Goal: Ask a question: Seek information or help from site administrators or community

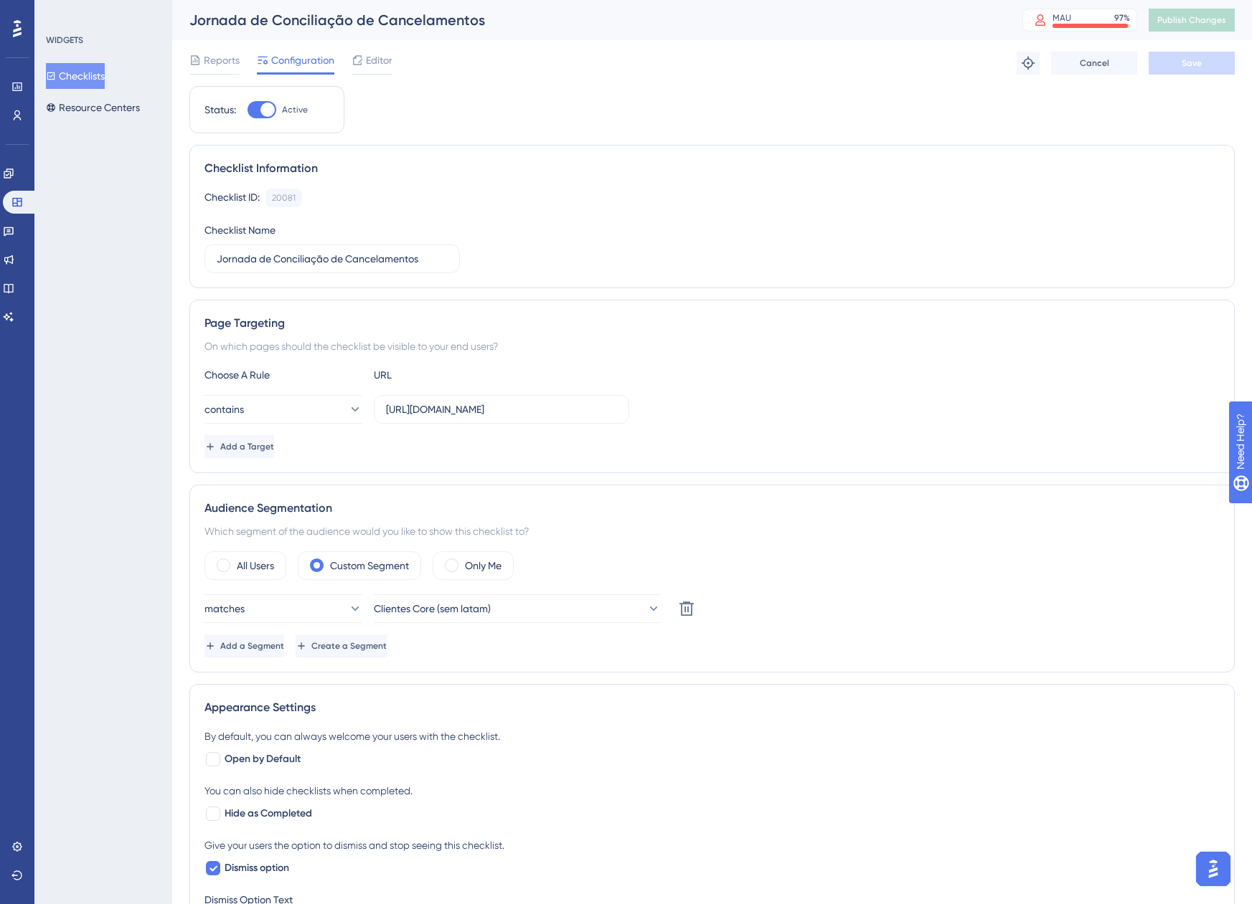
click at [1204, 869] on img "Open AI Assistant Launcher" at bounding box center [1213, 869] width 26 height 26
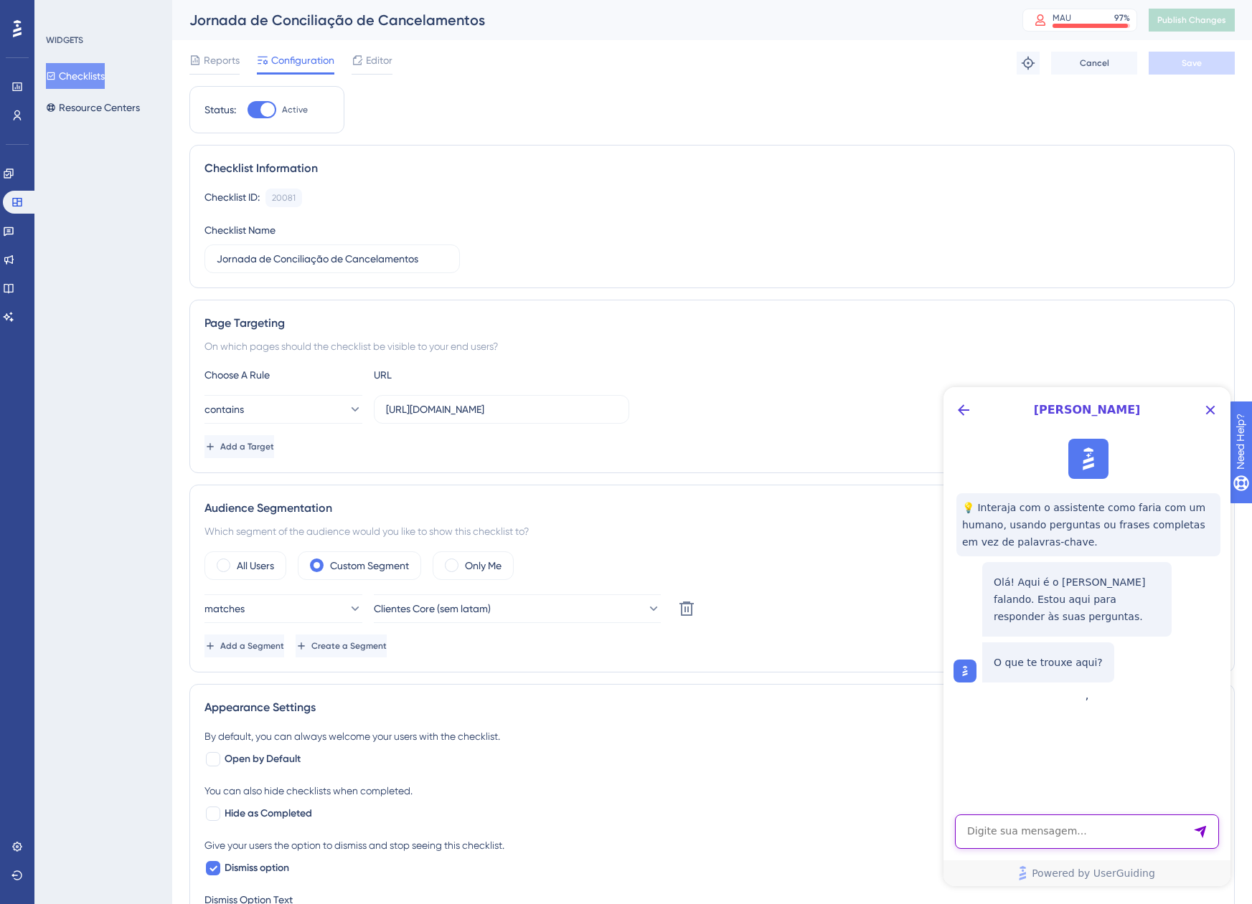
click at [1140, 826] on textarea "AI Assistant Text Input" at bounding box center [1087, 832] width 264 height 34
type textarea "Como fazer um botão executar duas ações?"
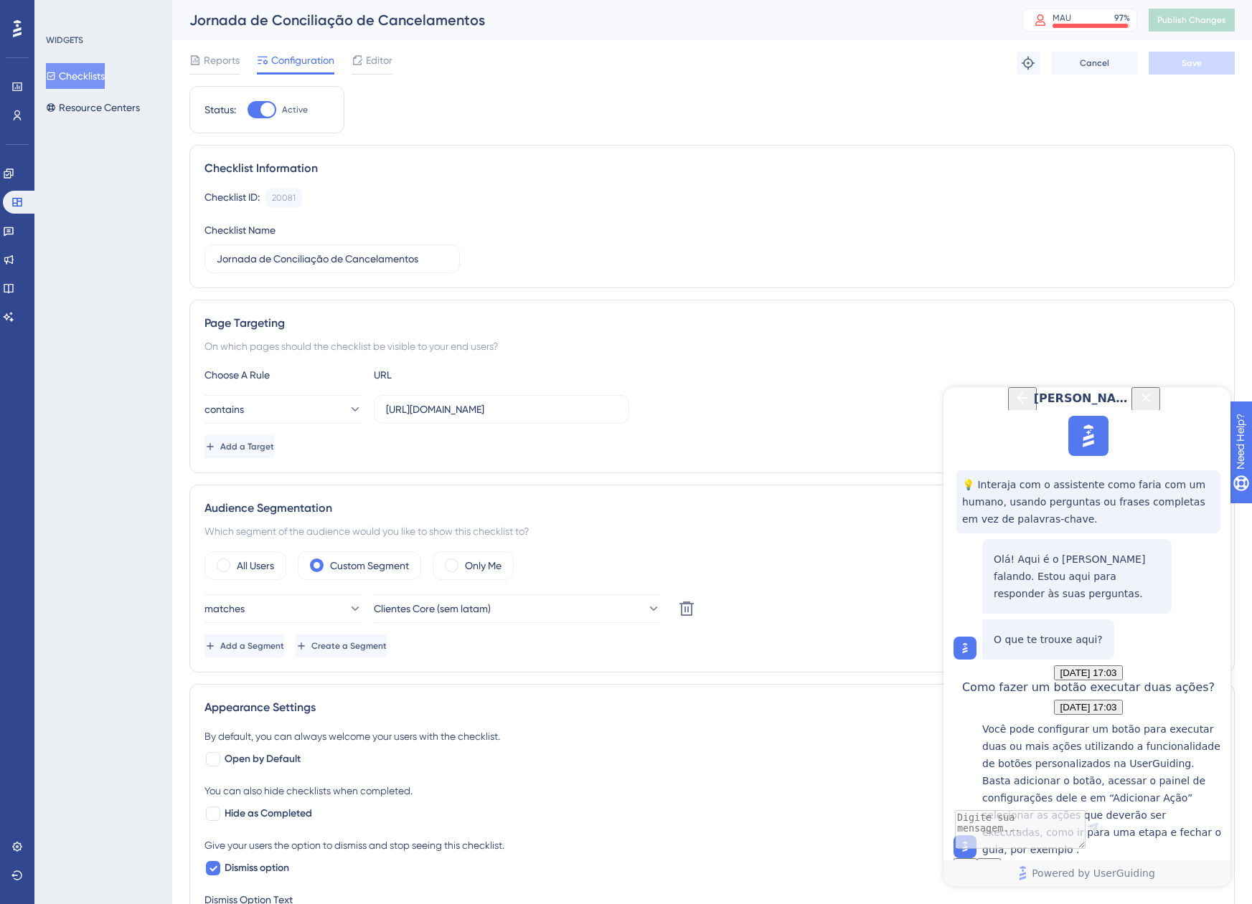
scroll to position [212, 0]
click at [1036, 830] on textarea "AI Assistant Text Input" at bounding box center [1087, 832] width 264 height 34
type textarea "Aonde encontro o "Adicionar Ação""
click at [1036, 829] on textarea "AI Assistant Text Input" at bounding box center [1087, 832] width 264 height 34
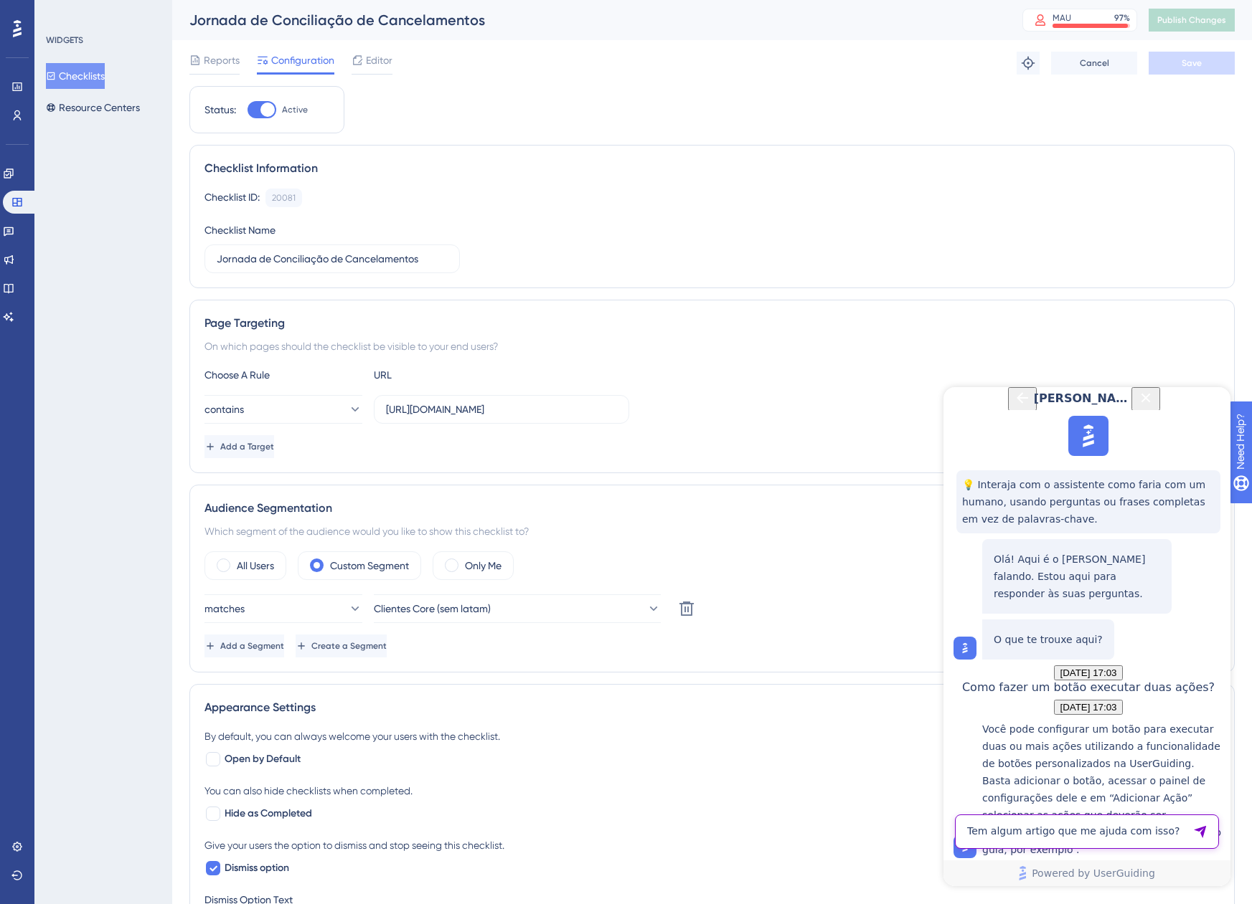
type textarea "Tem algum artigo que me ajuda com isso?"
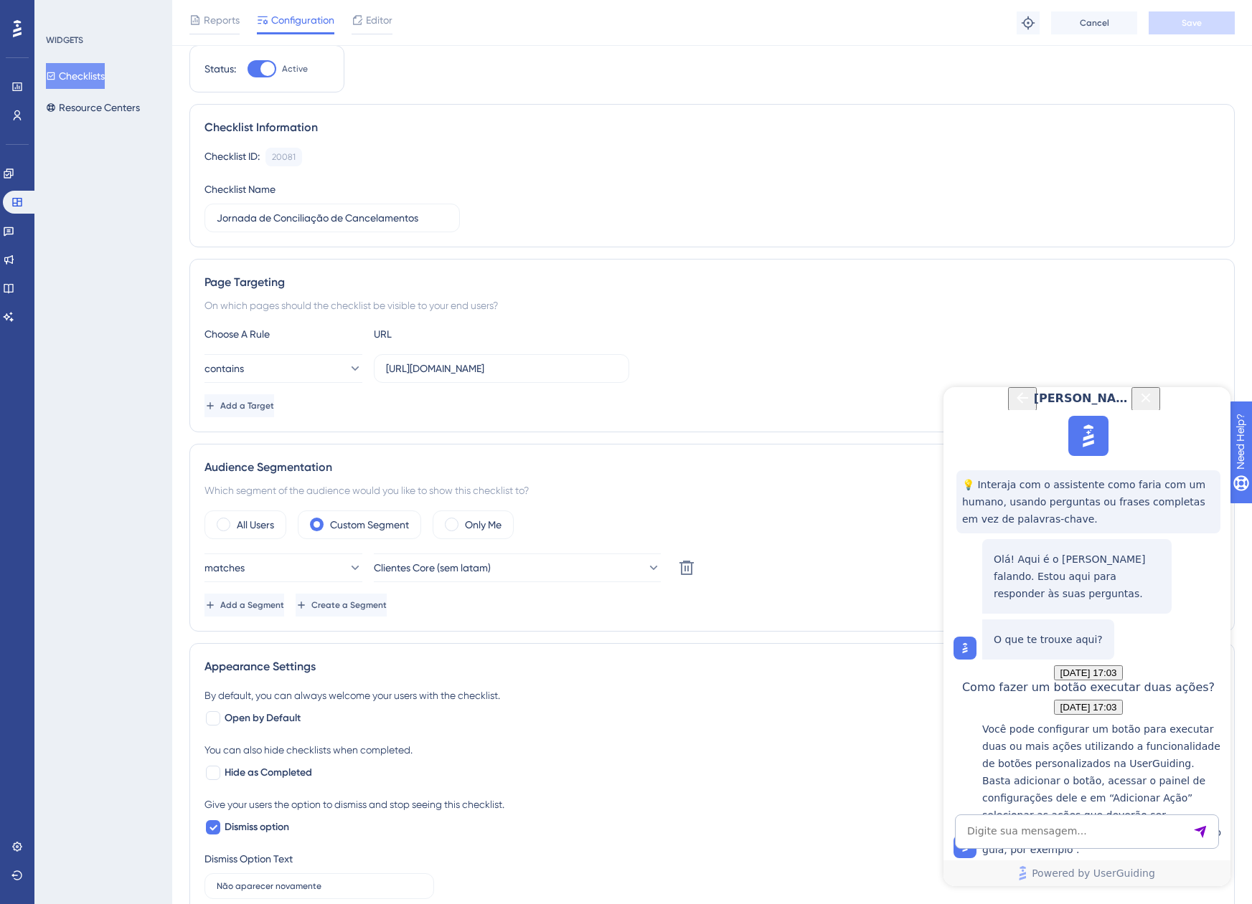
scroll to position [72, 0]
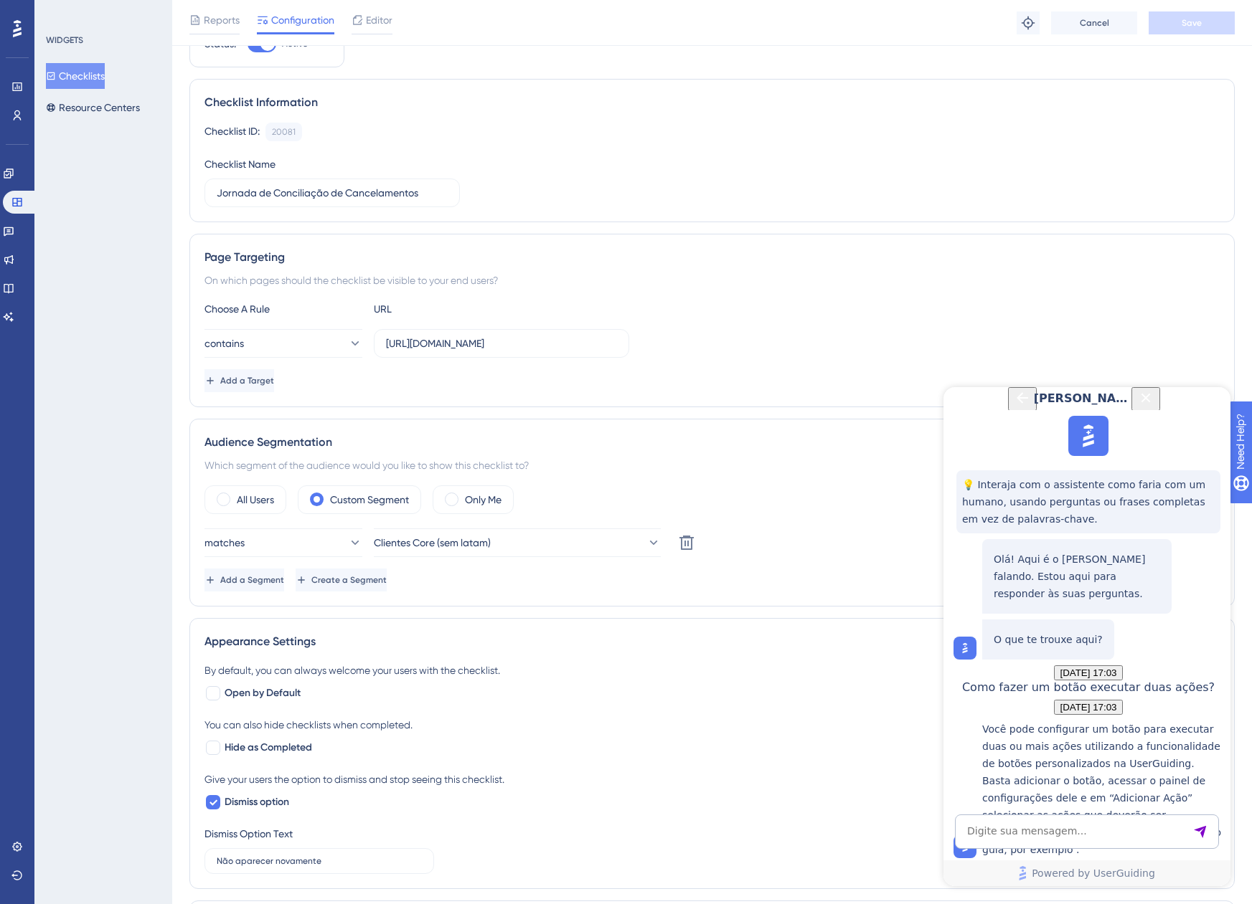
drag, startPoint x: 1083, startPoint y: 803, endPoint x: 1086, endPoint y: 816, distance: 13.9
click at [1086, 816] on div "[PERSON_NAME] 💡 Interaja com o assistente como faria com um humano, usando perg…" at bounding box center [1086, 636] width 287 height 499
click at [1092, 831] on textarea "AI Assistant Text Input" at bounding box center [1087, 832] width 264 height 34
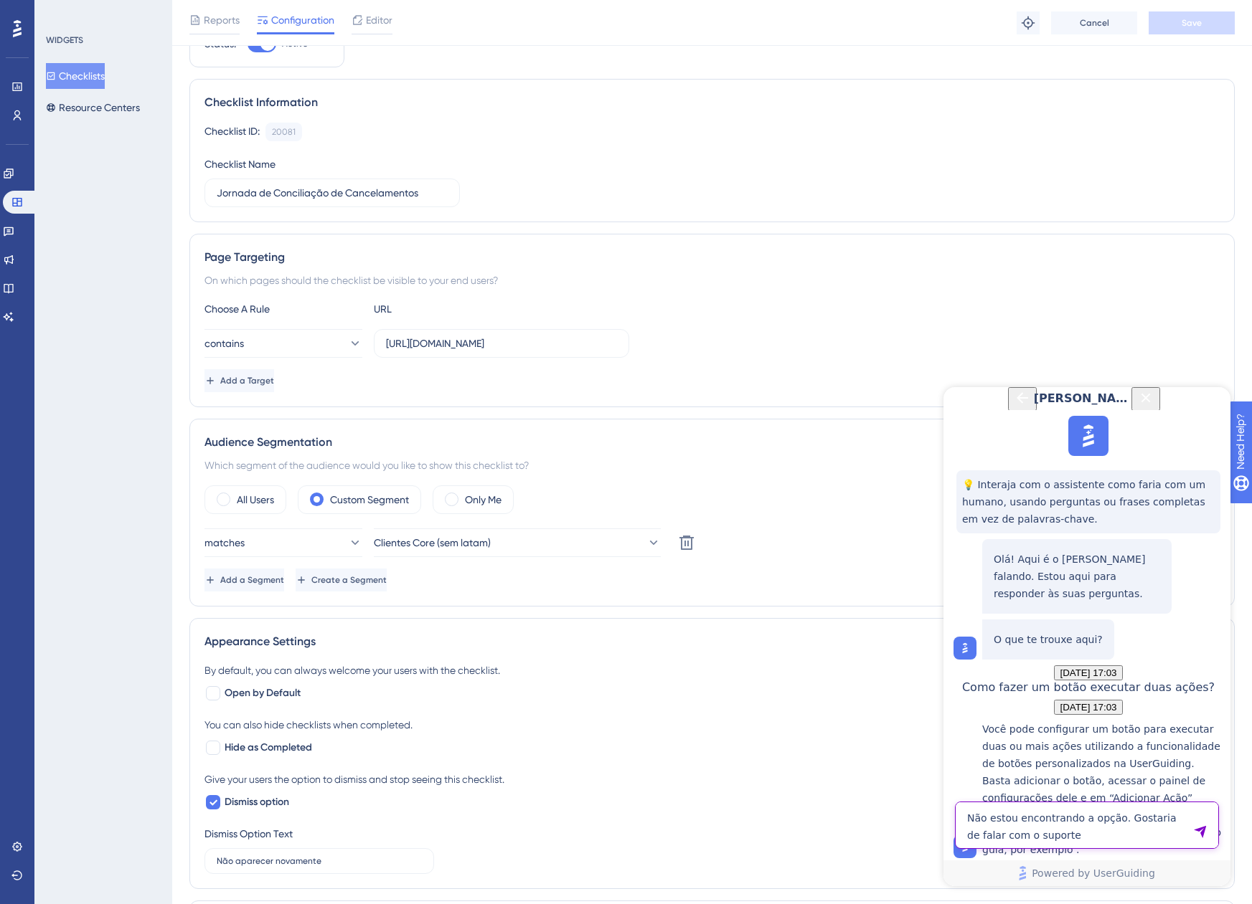
type textarea "Não estou encontrando a opção. Gostaria de falar com o suporte"
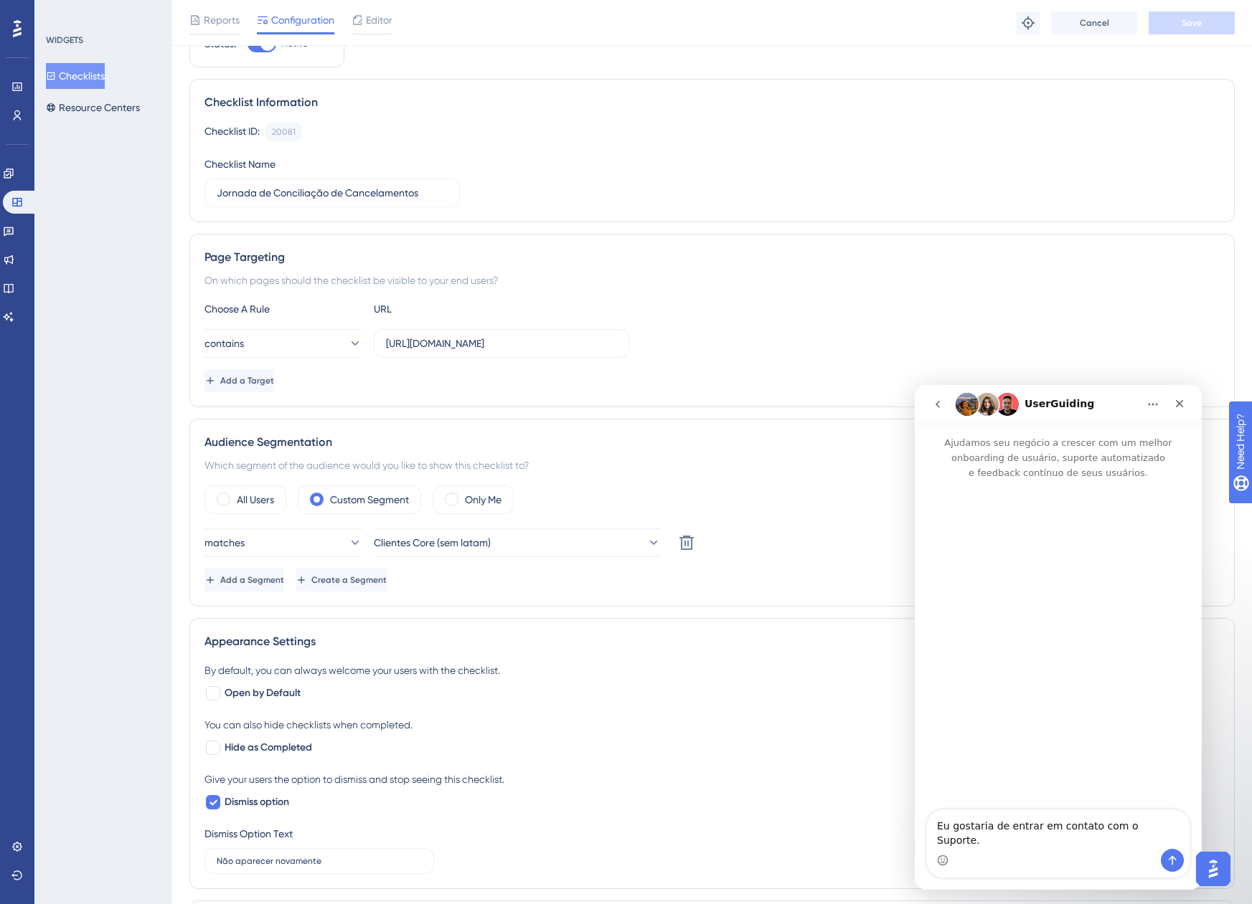
scroll to position [0, 0]
click at [1170, 860] on icon "Enviar mensagem…" at bounding box center [1171, 860] width 11 height 11
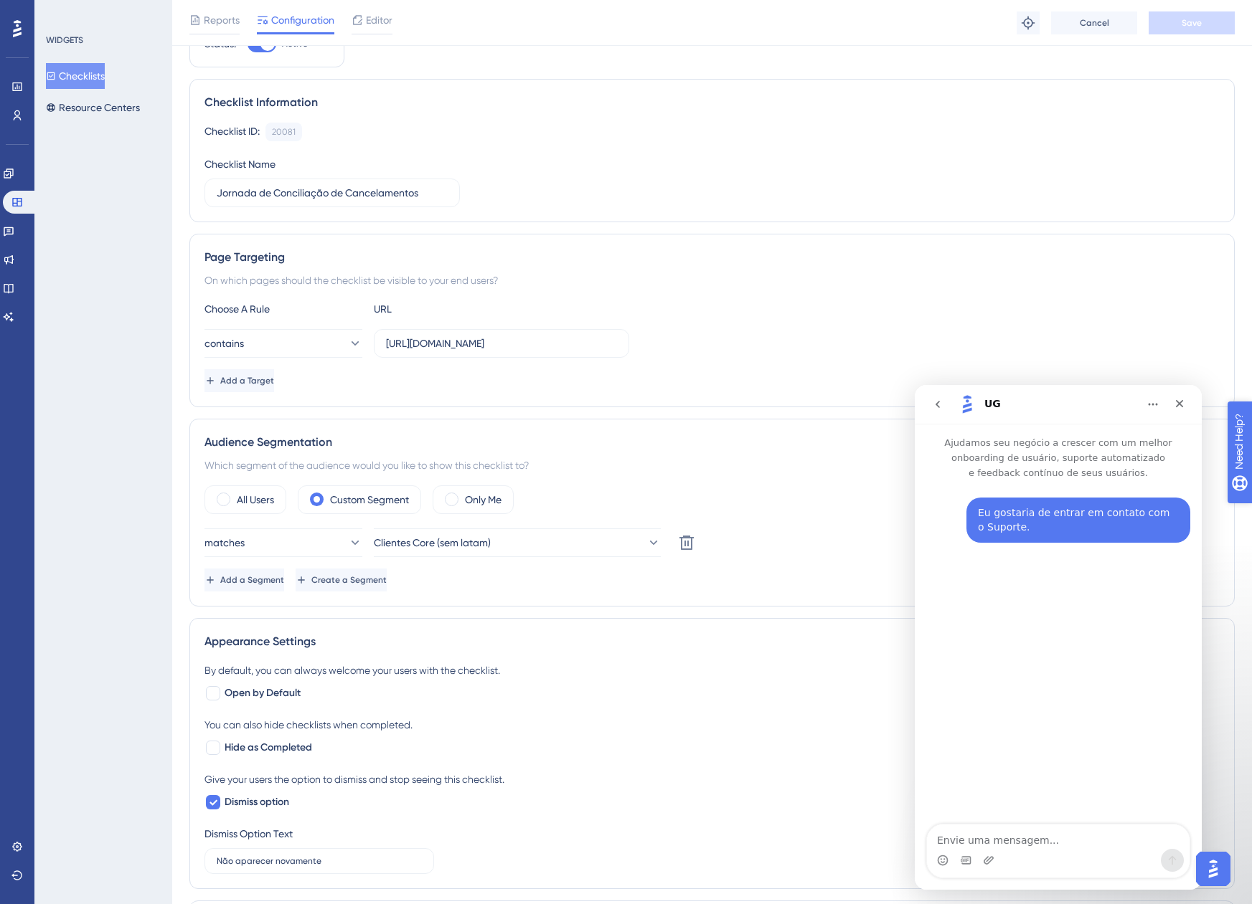
click at [1044, 400] on div "UG" at bounding box center [1046, 404] width 182 height 23
click at [0, 0] on div "Performance Users Engagement Widgets Feedback Product Updates Knowledge Base AI…" at bounding box center [0, 0] width 0 height 0
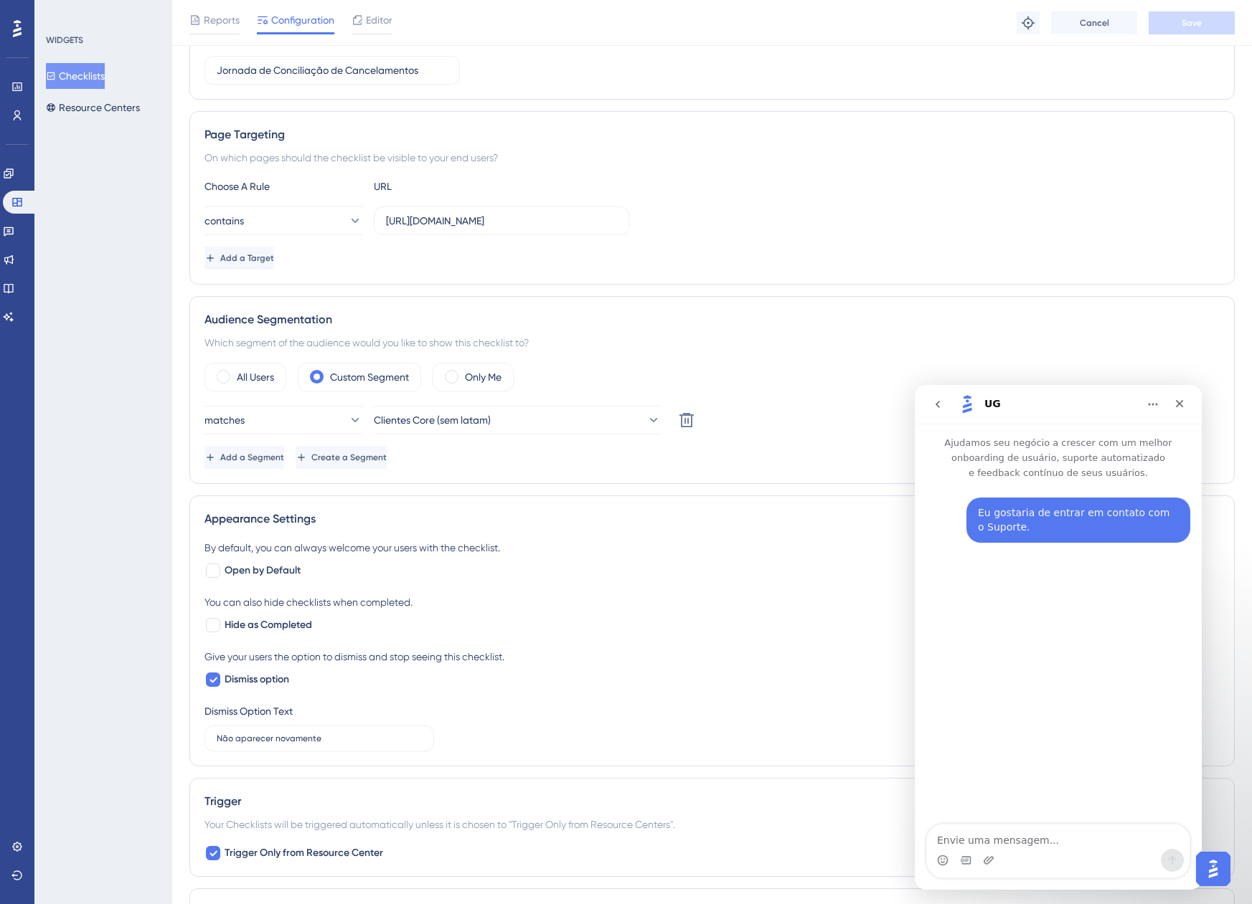
scroll to position [193, 0]
click at [1202, 857] on button "Open AI Assistant Launcher" at bounding box center [1213, 869] width 34 height 34
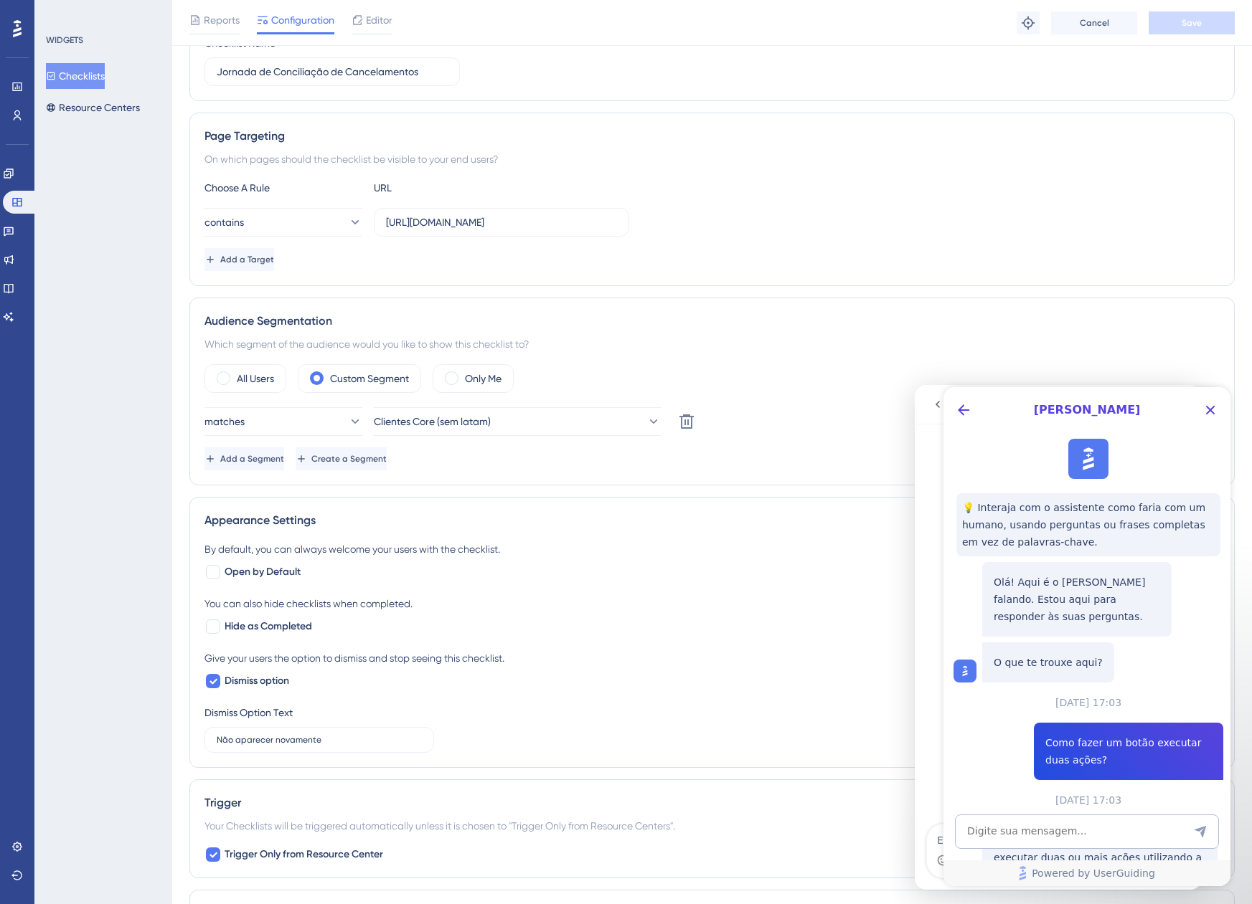
scroll to position [0, 0]
click at [1214, 408] on icon "Close Button" at bounding box center [1209, 410] width 17 height 17
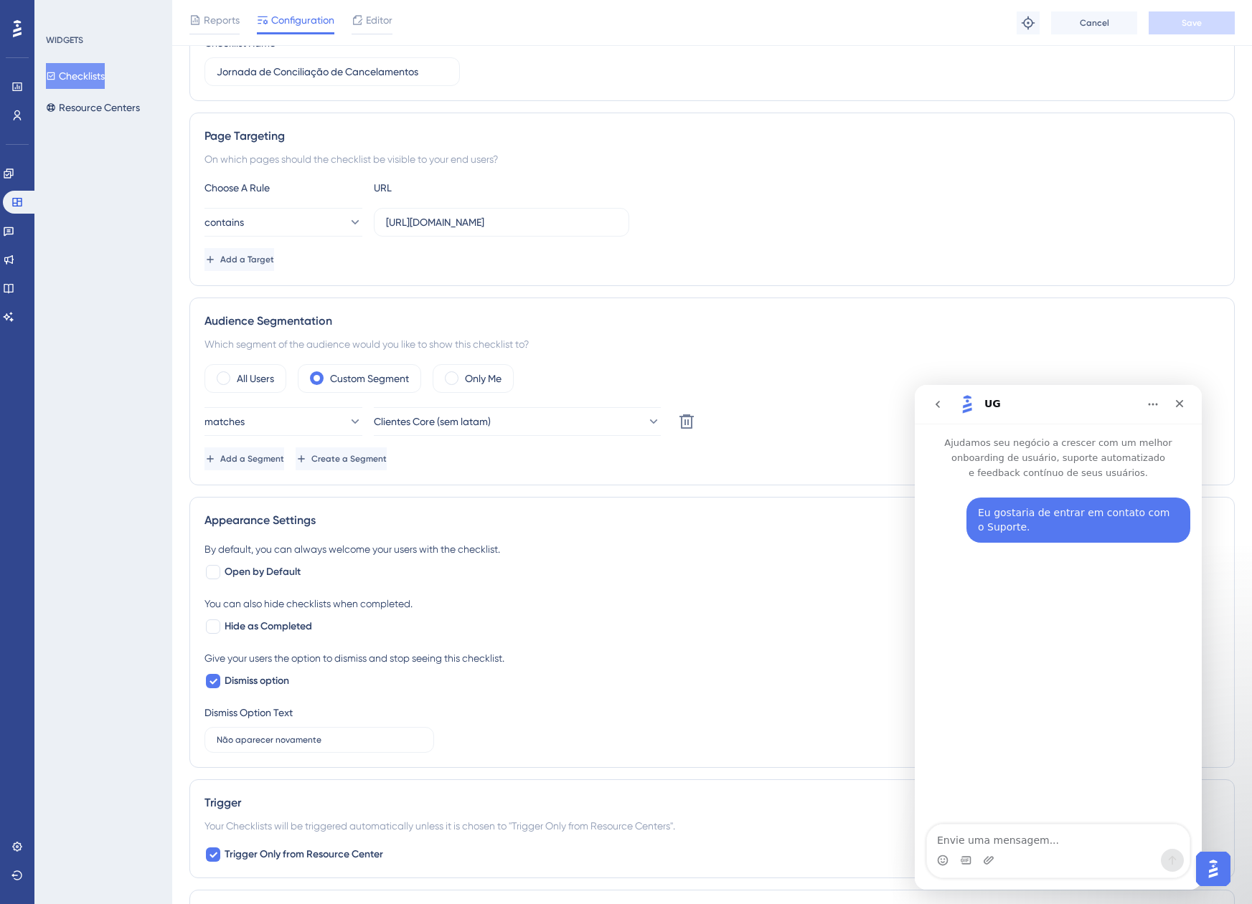
drag, startPoint x: 1114, startPoint y: 405, endPoint x: 1042, endPoint y: 407, distance: 71.7
click at [1112, 405] on div "UG" at bounding box center [1046, 404] width 182 height 23
click at [935, 406] on icon "go back" at bounding box center [937, 404] width 11 height 11
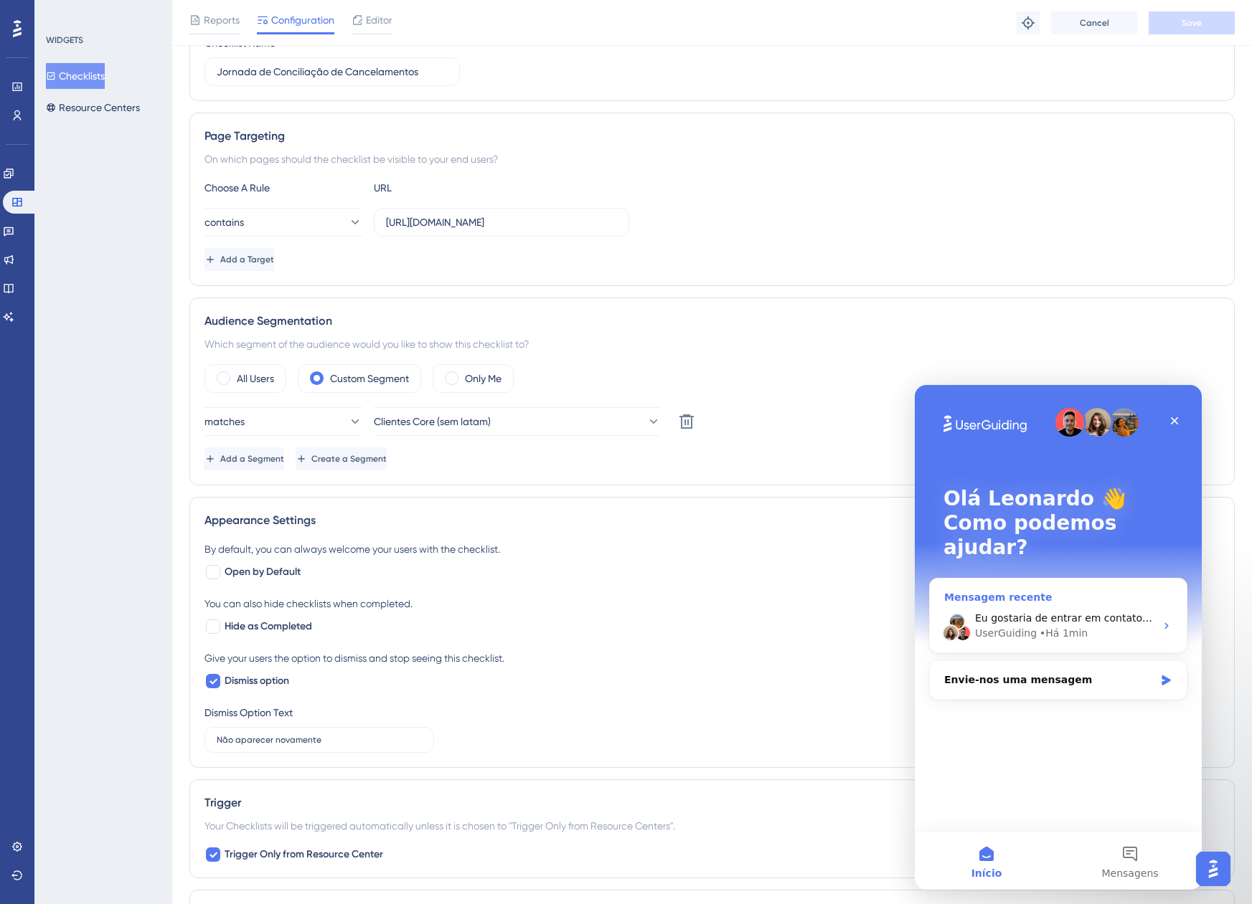
click at [1057, 600] on div "Eu gostaria de entrar em contato com o Suporte. UserGuiding • Há 1min" at bounding box center [1058, 626] width 257 height 53
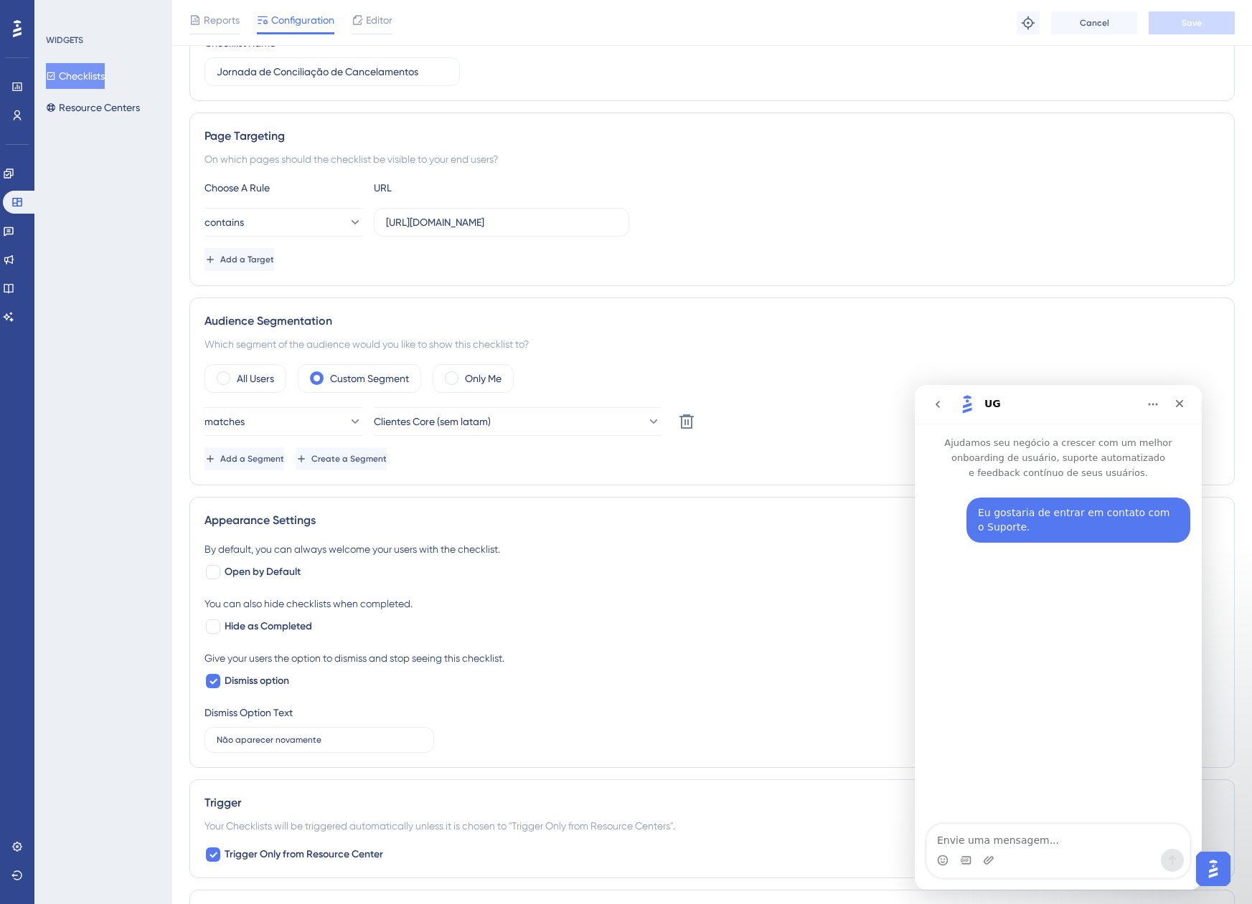
click at [1008, 843] on textarea "Envie uma mensagem..." at bounding box center [1058, 837] width 263 height 24
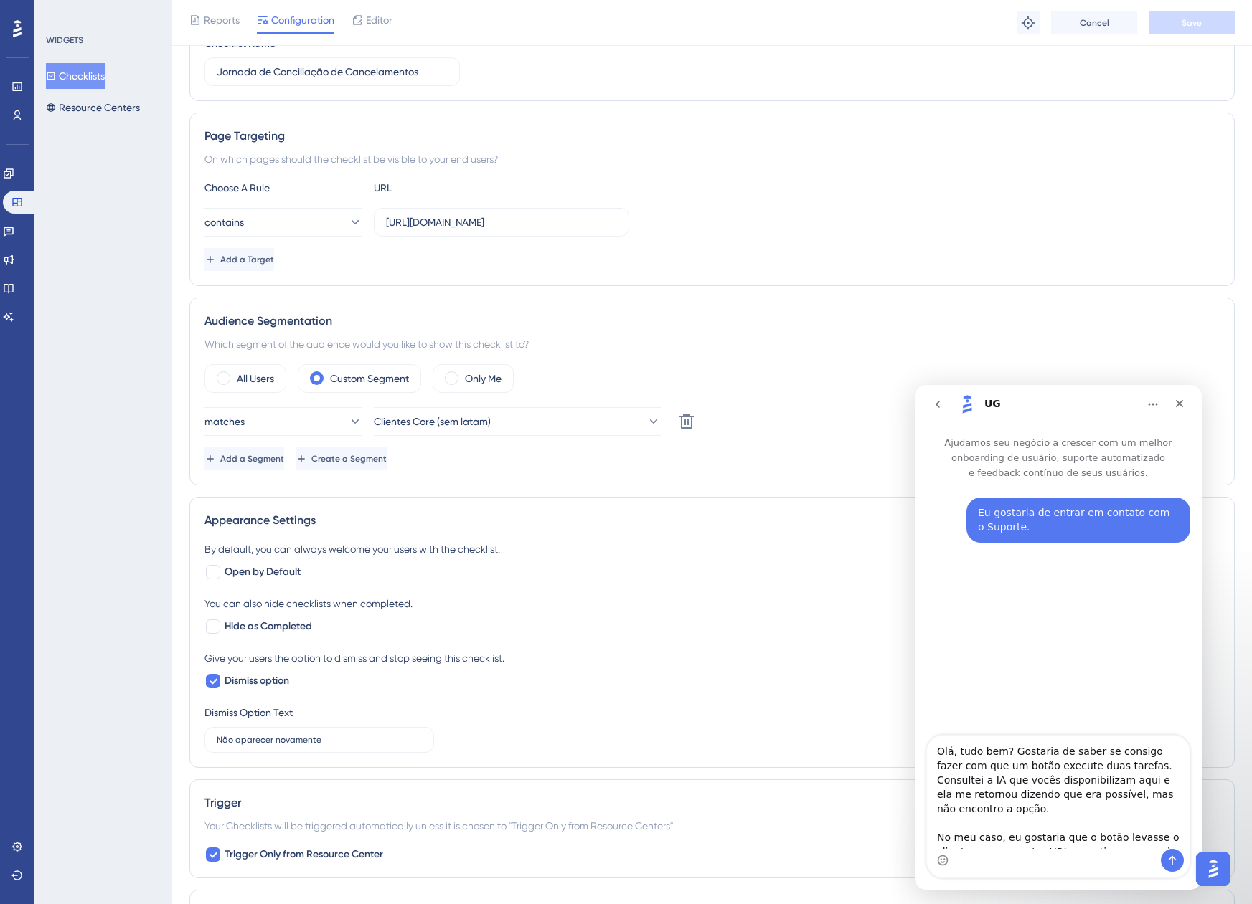
scroll to position [9, 0]
type textarea "Olá, tudo bem? Gostaria de saber se consigo fazer com que um botão execute duas…"
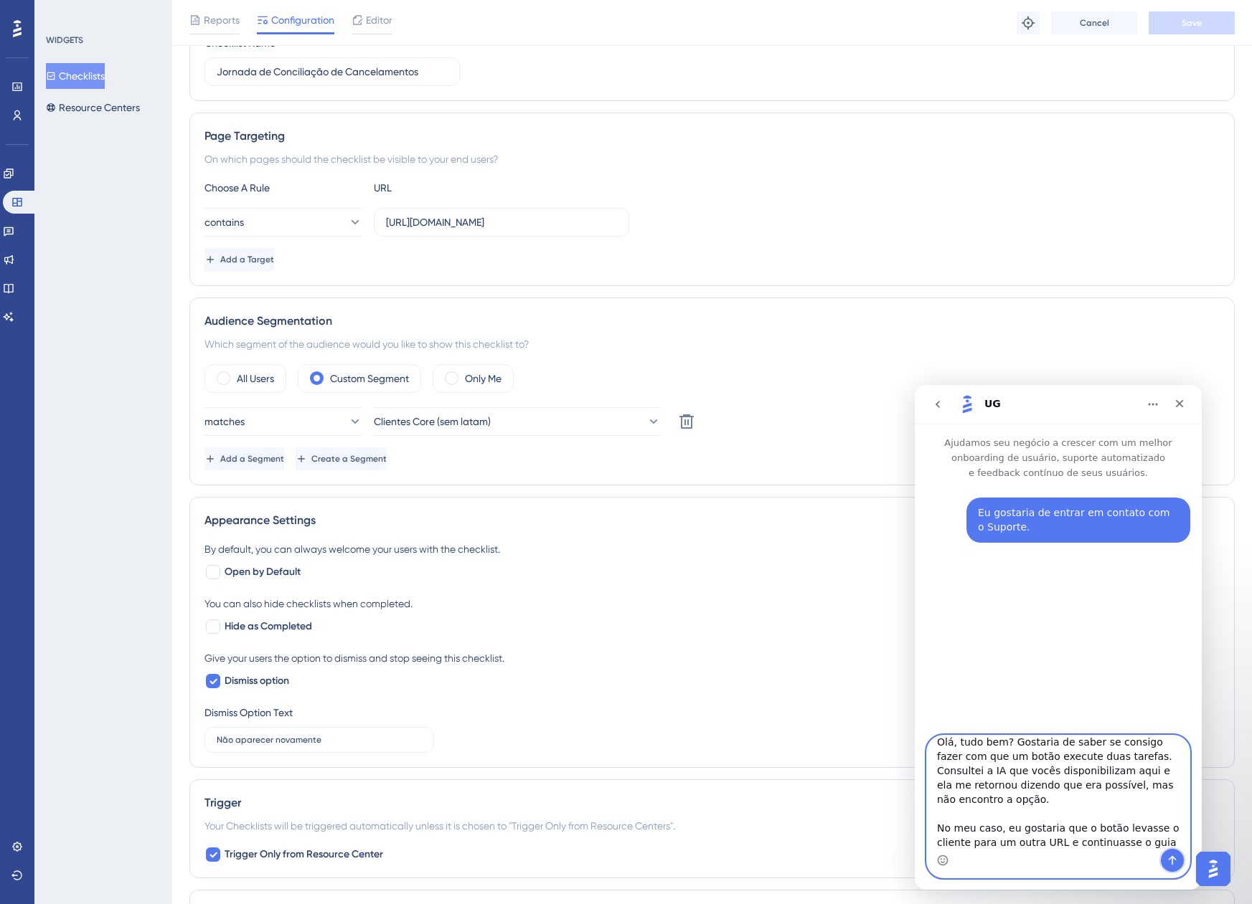
click at [1169, 864] on icon "Enviar mensagem…" at bounding box center [1171, 860] width 11 height 11
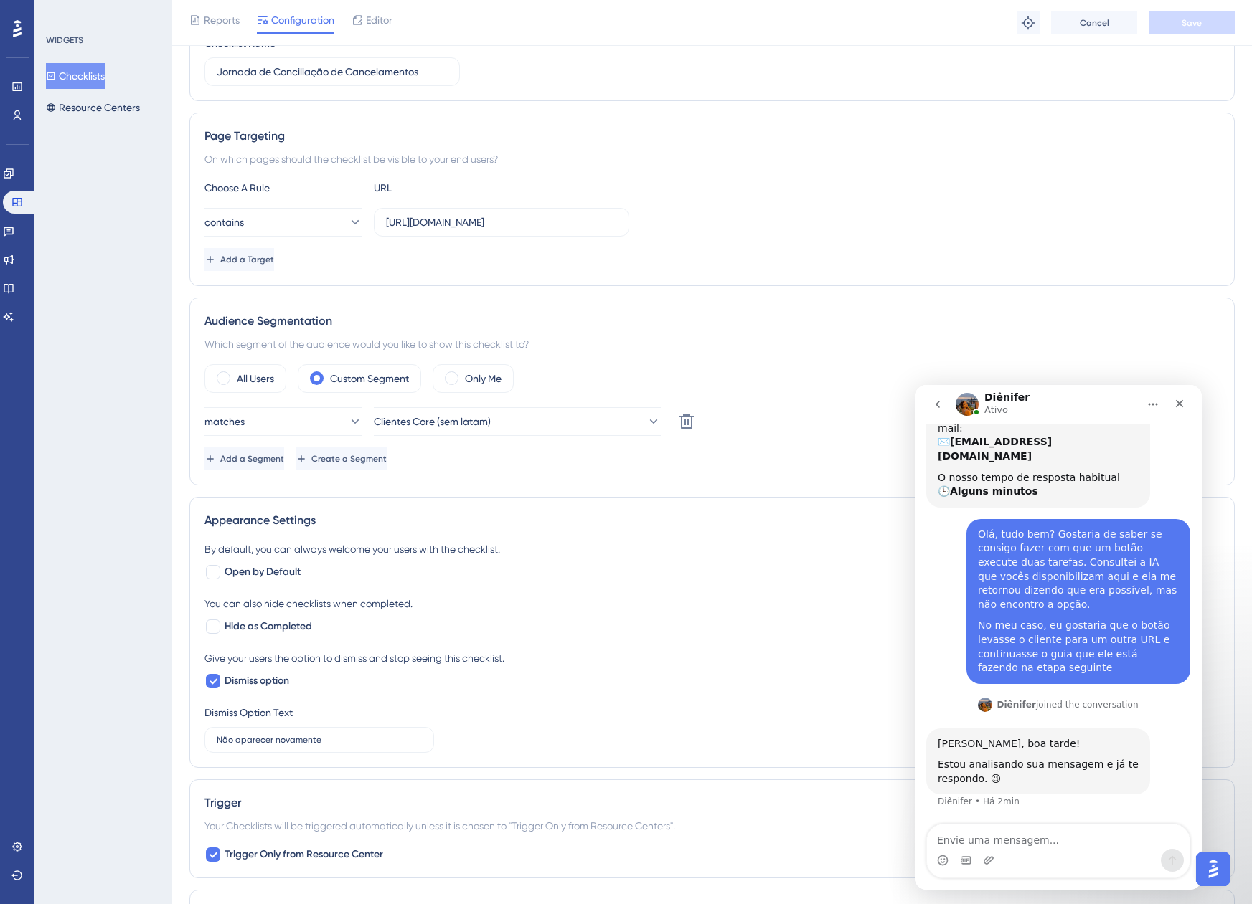
scroll to position [128, 0]
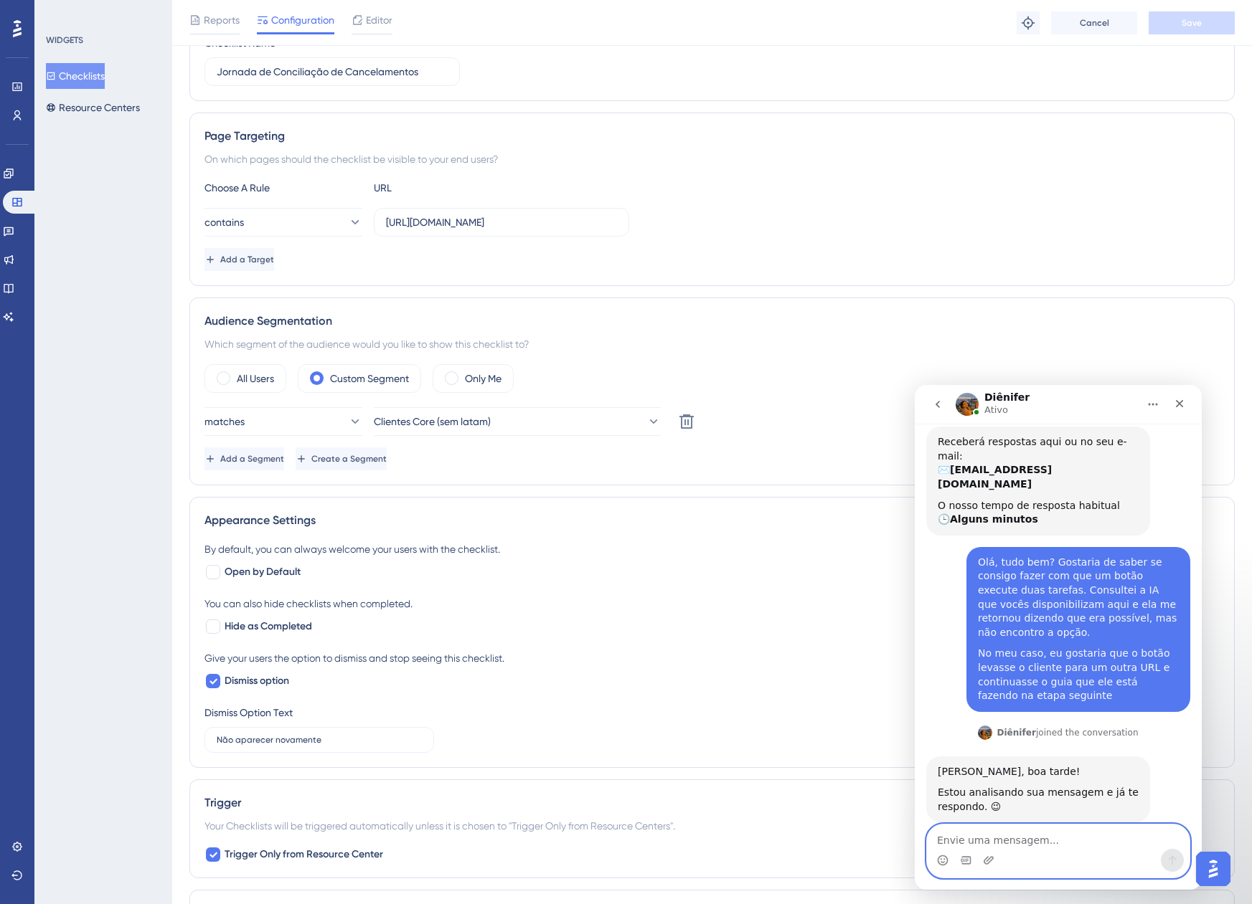
click at [1024, 849] on textarea "Envie uma mensagem..." at bounding box center [1058, 837] width 263 height 24
type textarea "Obrigado Diênifer!"
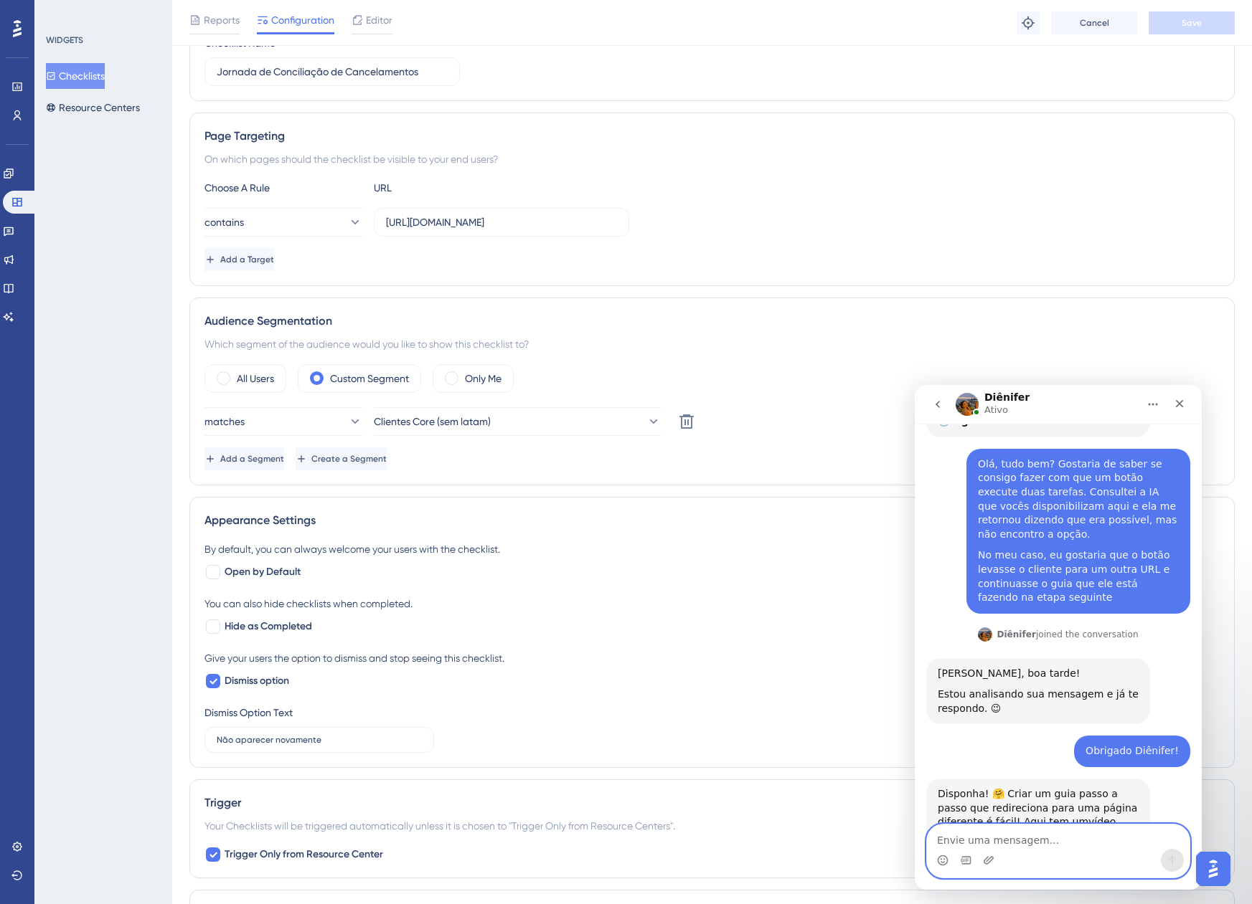
scroll to position [263, 0]
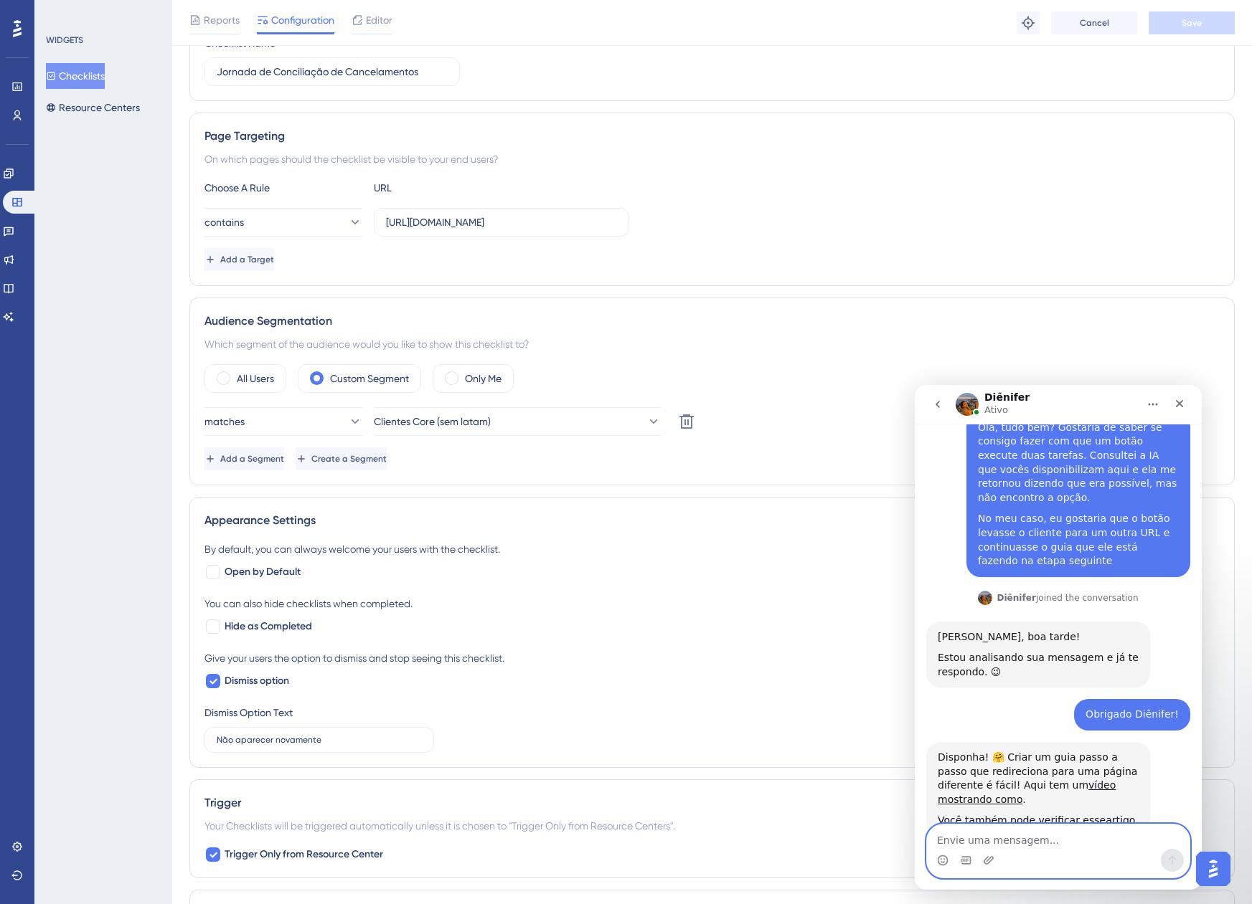
click at [968, 836] on textarea "Envie uma mensagem..." at bounding box center [1058, 837] width 263 height 24
type textarea "Entendi, eu havia olhado esses materiais"
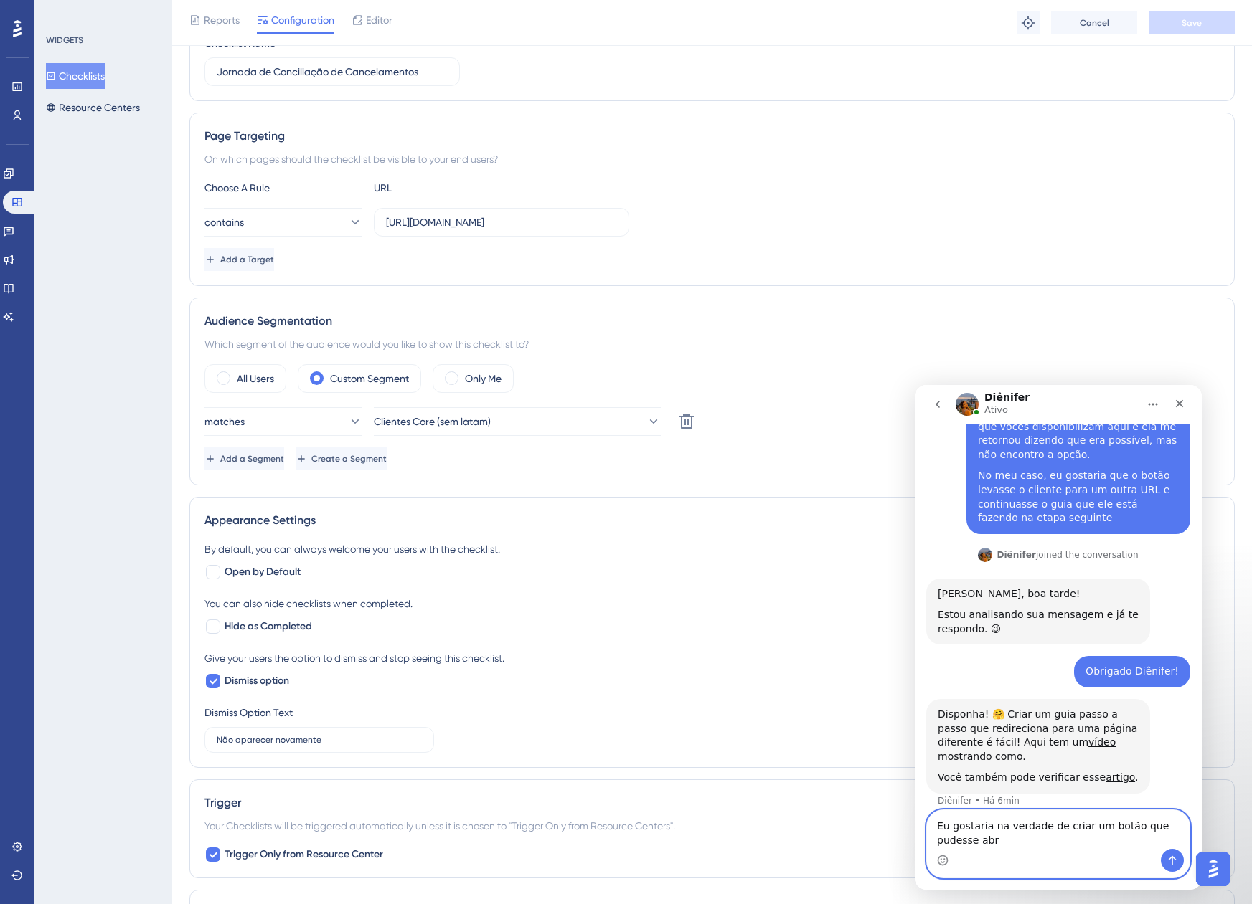
scroll to position [320, 0]
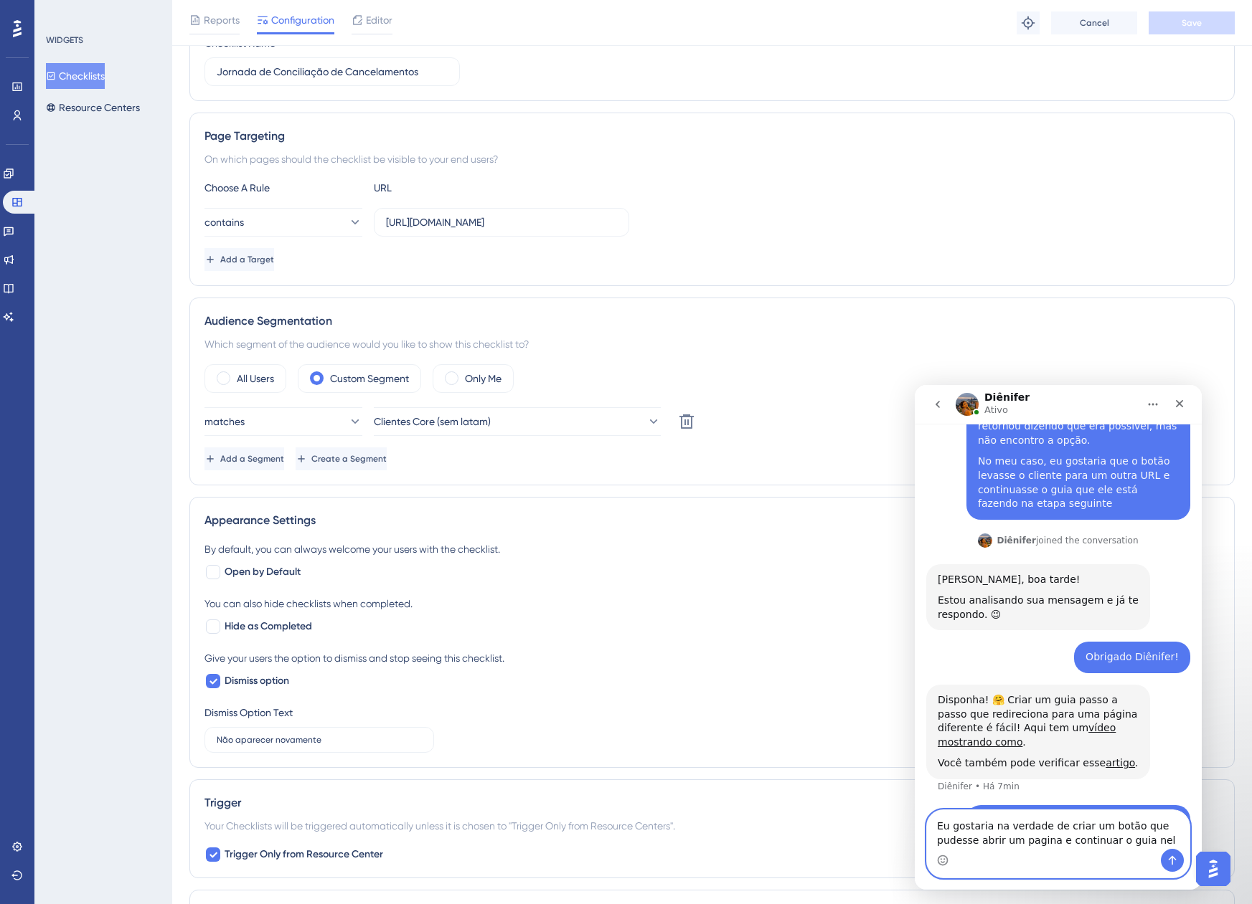
type textarea "Eu gostaria na verdade de criar um botão que pudesse abrir um pagina e continua…"
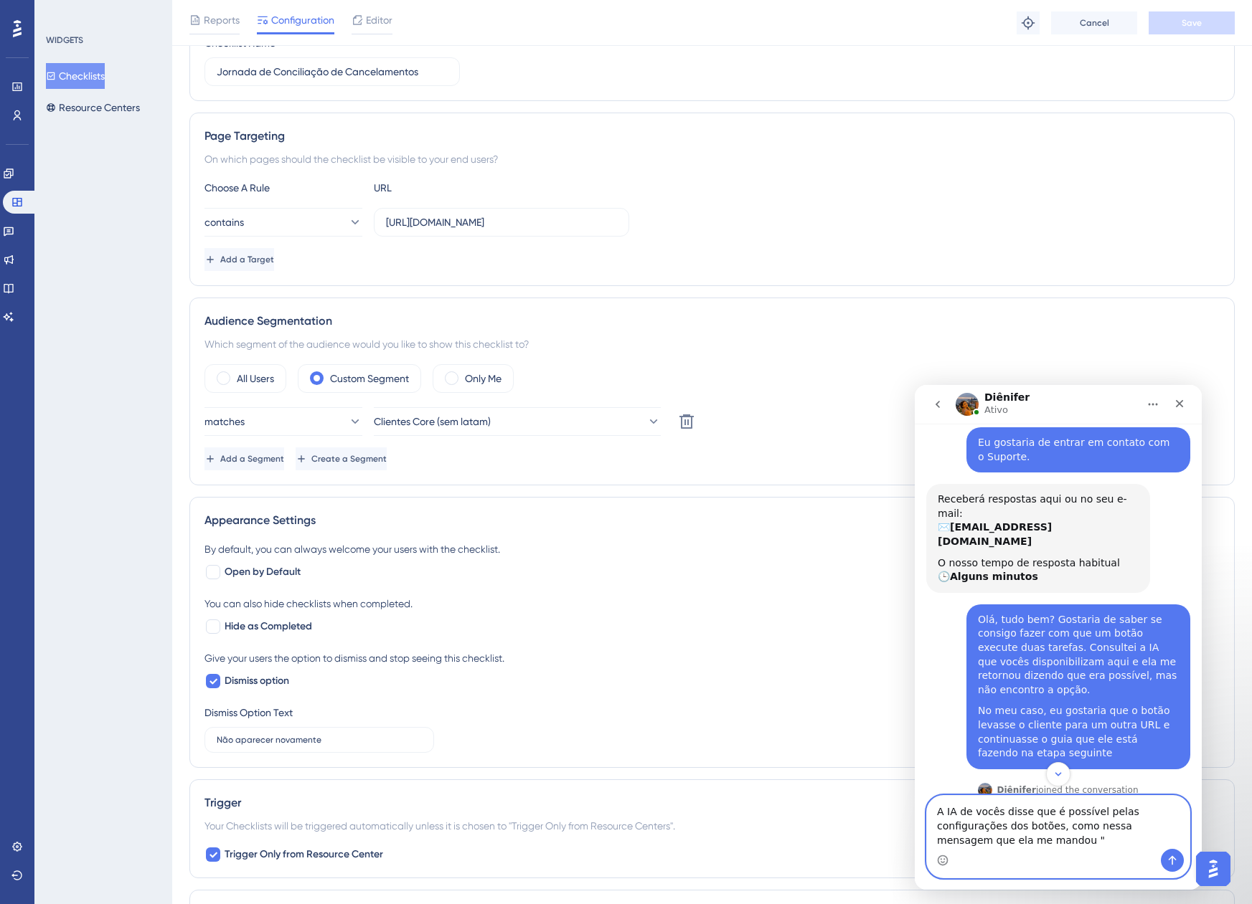
scroll to position [215, 0]
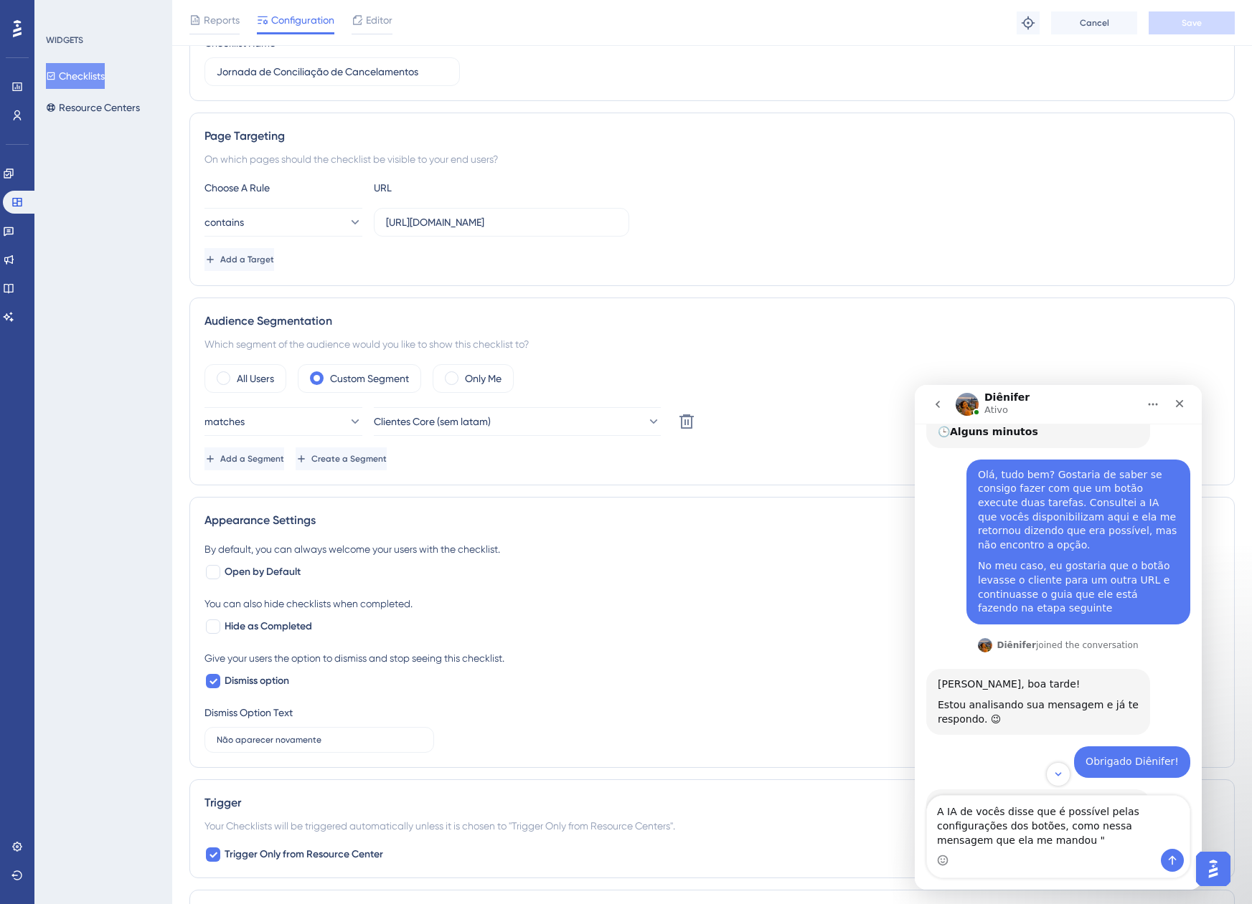
click at [1222, 862] on img "Open AI Assistant Launcher" at bounding box center [1213, 869] width 26 height 26
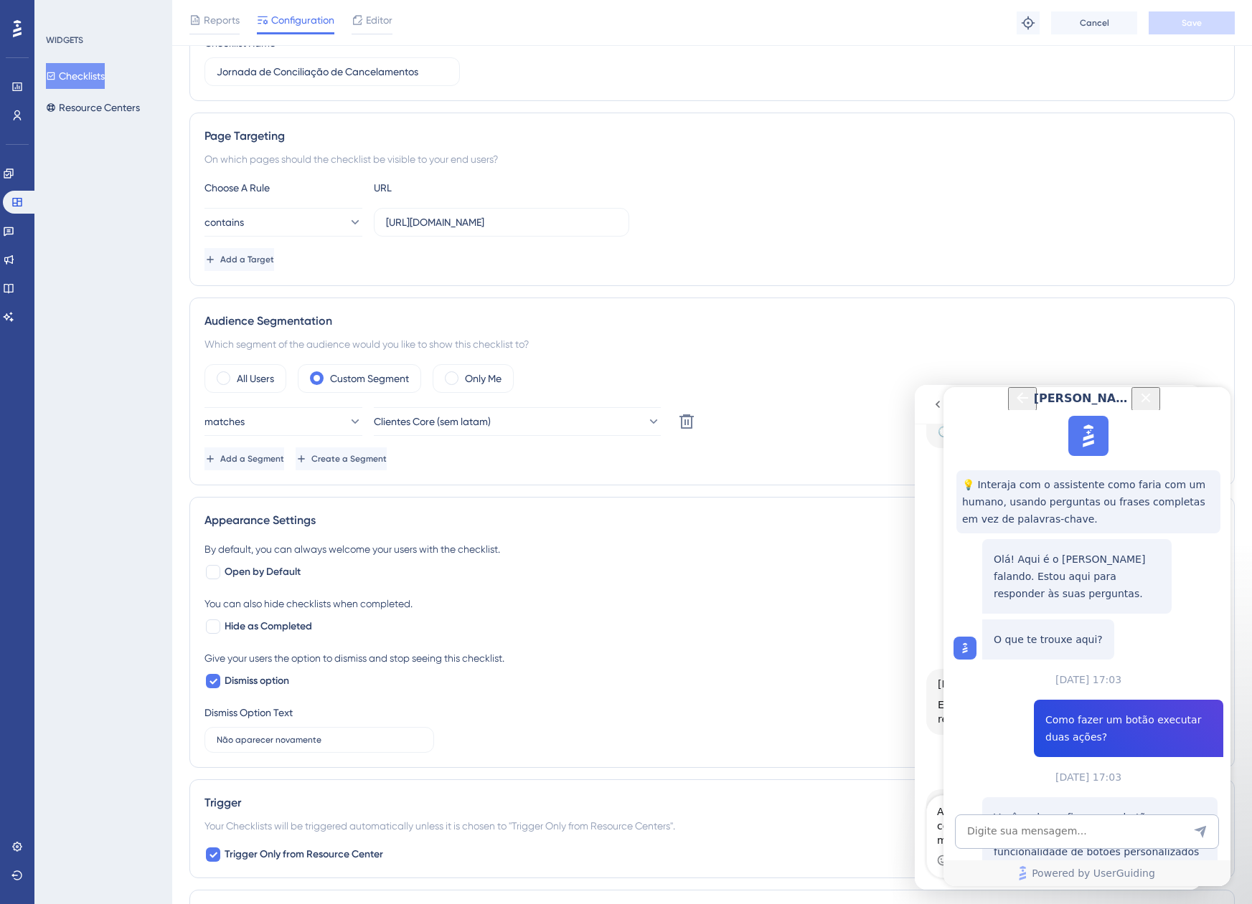
scroll to position [287, 0]
drag, startPoint x: 1080, startPoint y: 671, endPoint x: 994, endPoint y: 555, distance: 144.0
click at [994, 809] on p "Você pode configurar um botão para executar duas ou mais ações utilizando a fun…" at bounding box center [1099, 886] width 212 height 155
copy p "Você pode configurar um botão para executar duas ou mais ações utilizando a fun…"
click at [1151, 402] on icon "Close Button" at bounding box center [1145, 397] width 9 height 9
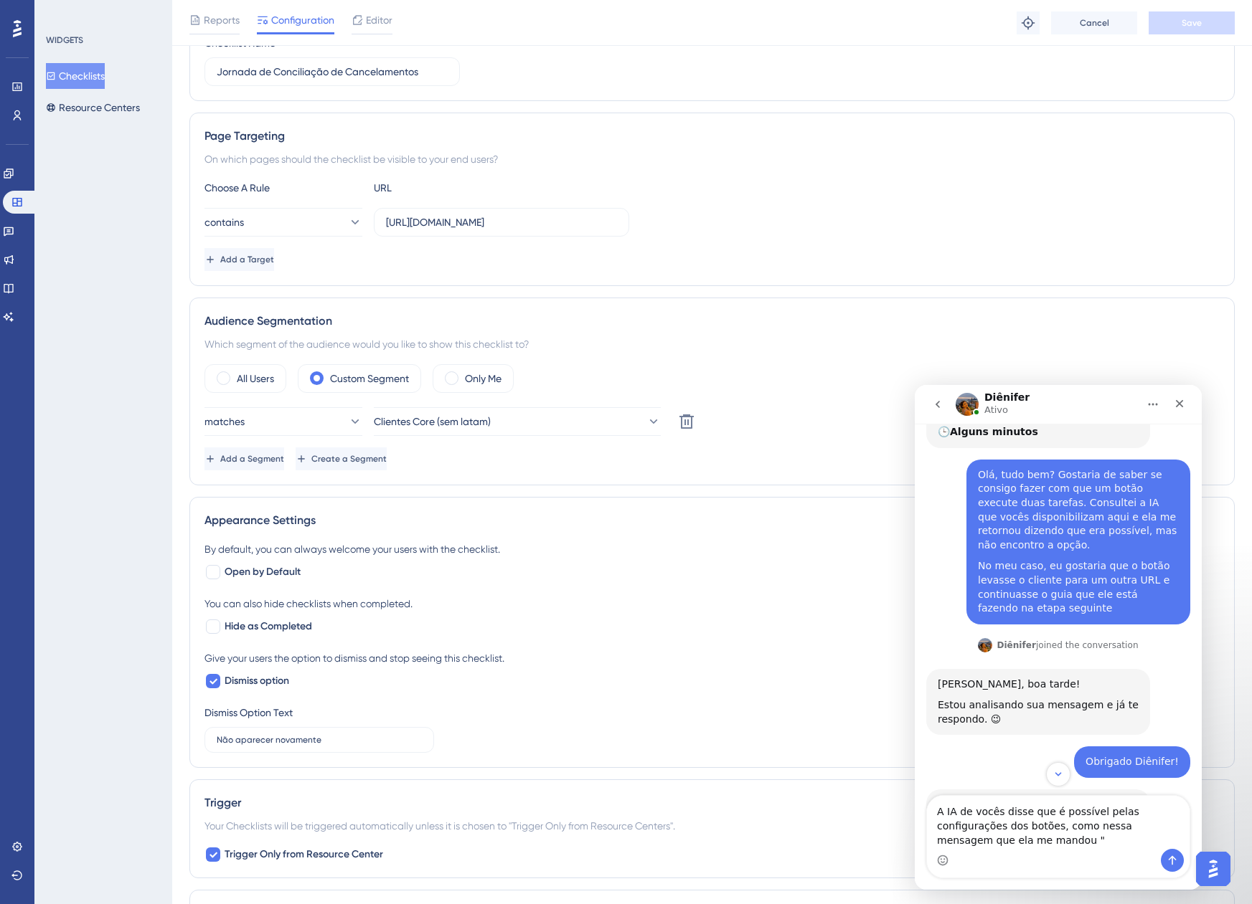
scroll to position [0, 0]
click at [990, 843] on textarea "A IA de vocês disse que é possível pelas configurações dos botões, como nessa m…" at bounding box center [1058, 822] width 263 height 53
paste textarea "Você pode configurar um botão para executar duas ou mais ações utilizando a fun…"
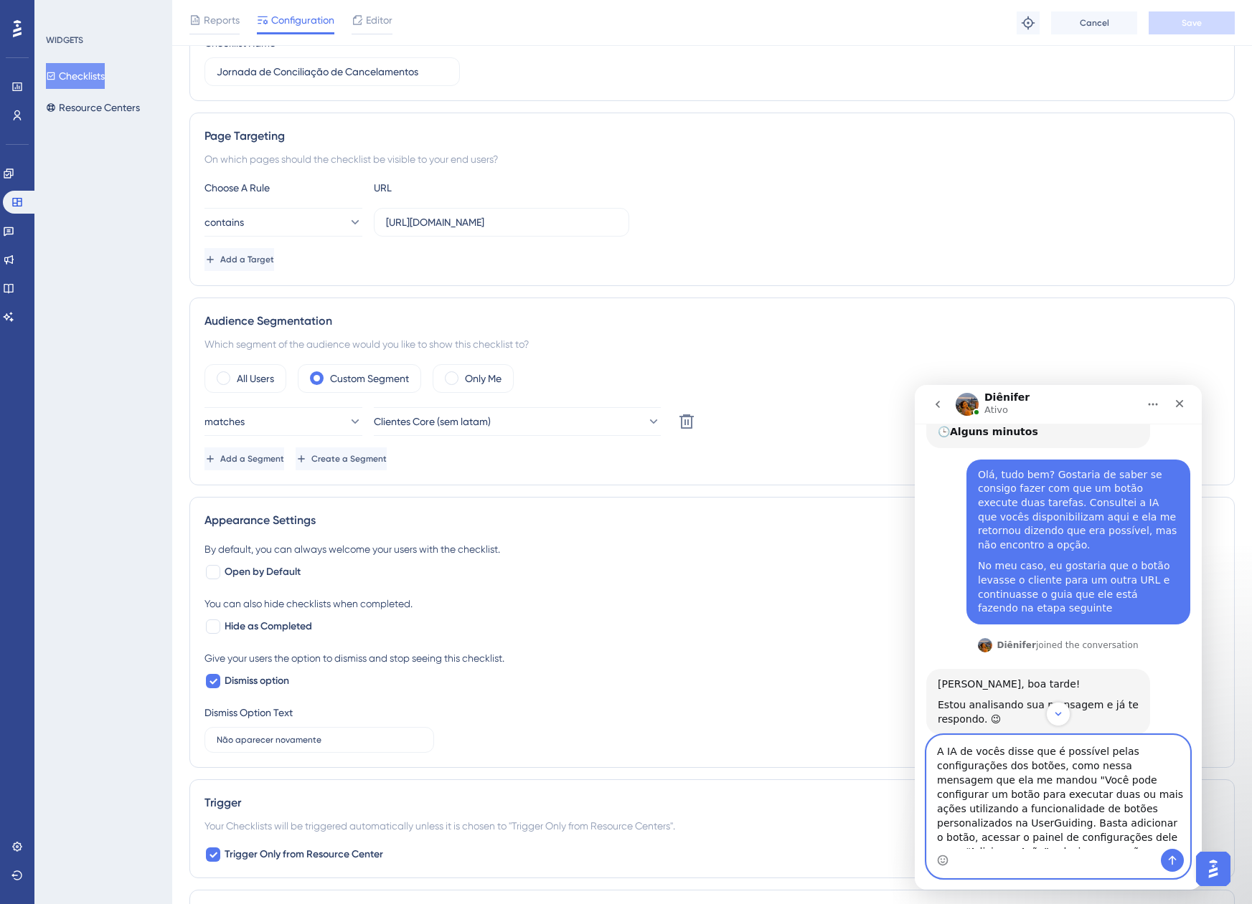
click at [1029, 782] on textarea "A IA de vocês disse que é possível pelas configurações dos botões, como nessa m…" at bounding box center [1058, 792] width 263 height 113
click at [1006, 833] on textarea "A IA de vocês disse que é possível pelas configurações dos botões, como nessa m…" at bounding box center [1058, 792] width 263 height 113
click at [996, 847] on textarea "A IA de vocês disse que é possível pelas configurações dos botões, como nessa m…" at bounding box center [1058, 792] width 263 height 113
type textarea "A IA de vocês disse que é possível pelas configurações dos botões, como nessa m…"
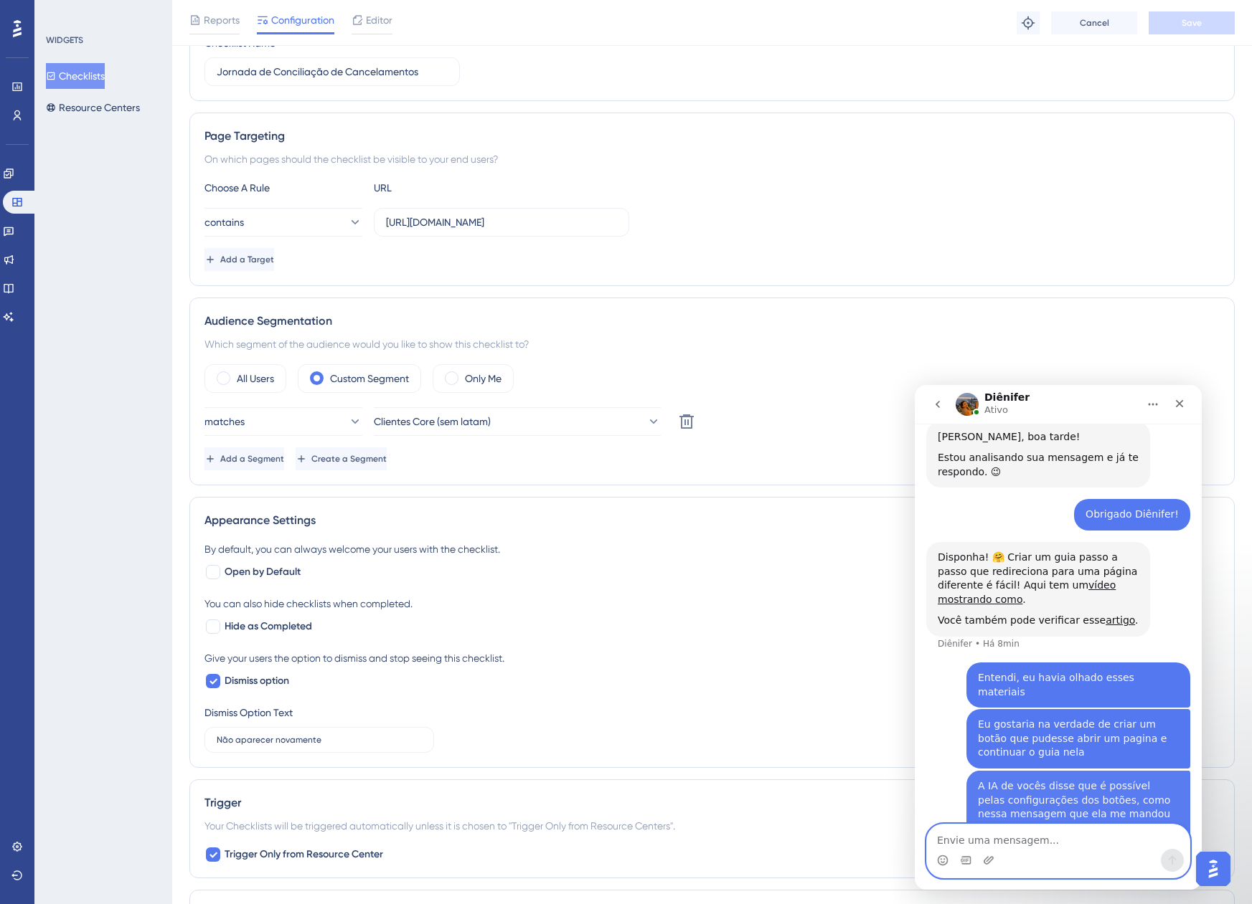
scroll to position [547, 0]
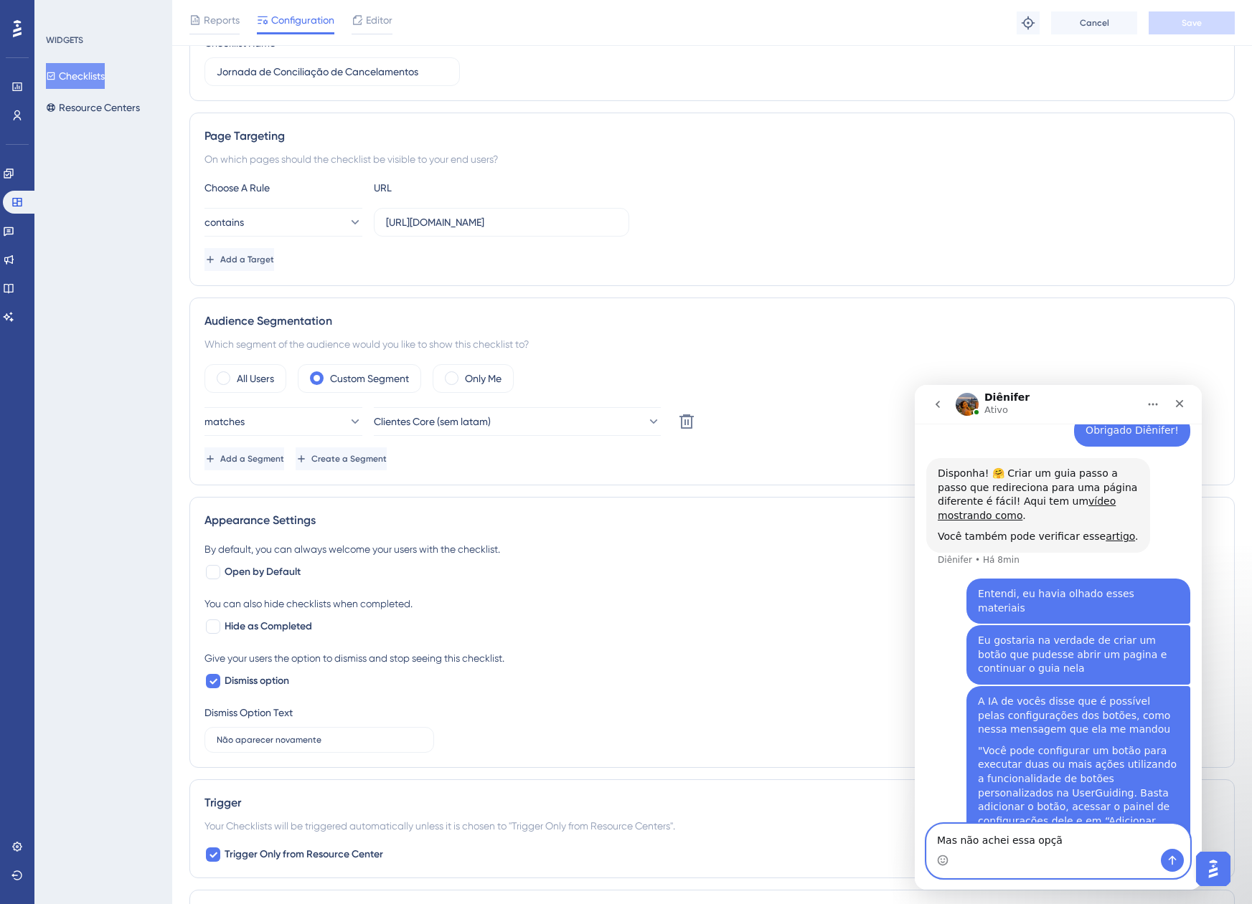
type textarea "Mas não achei essa opção"
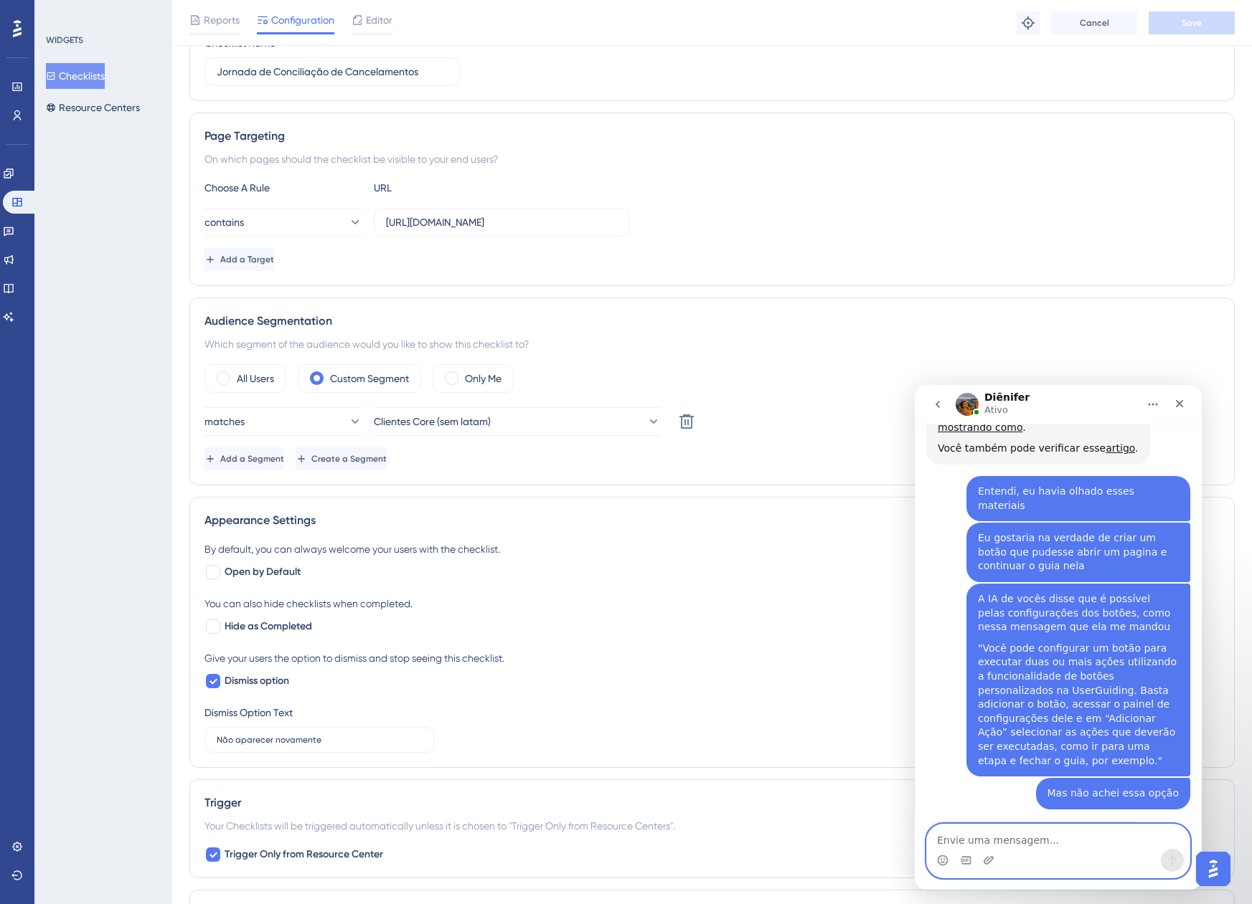
scroll to position [707, 0]
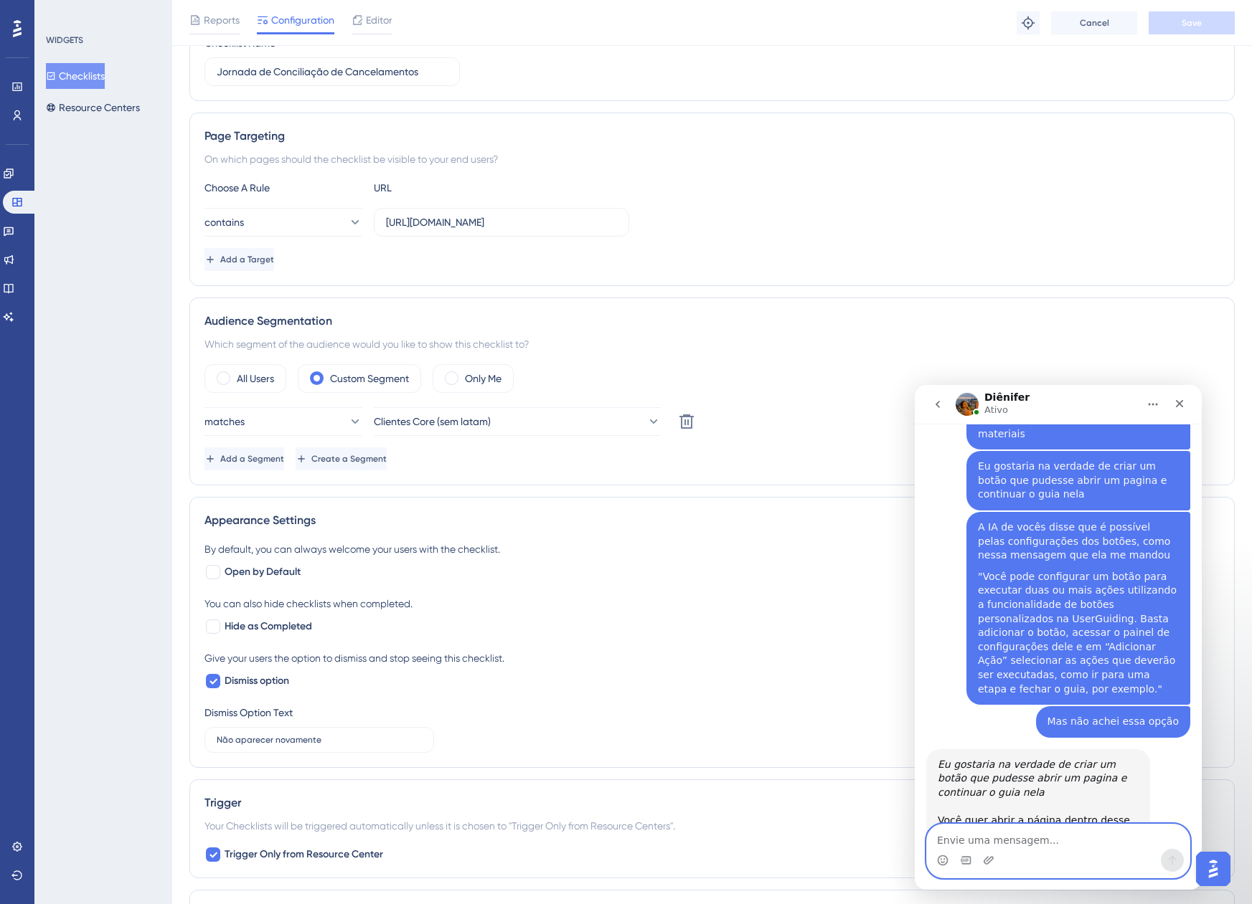
click at [968, 838] on textarea "Envie uma mensagem..." at bounding box center [1058, 837] width 263 height 24
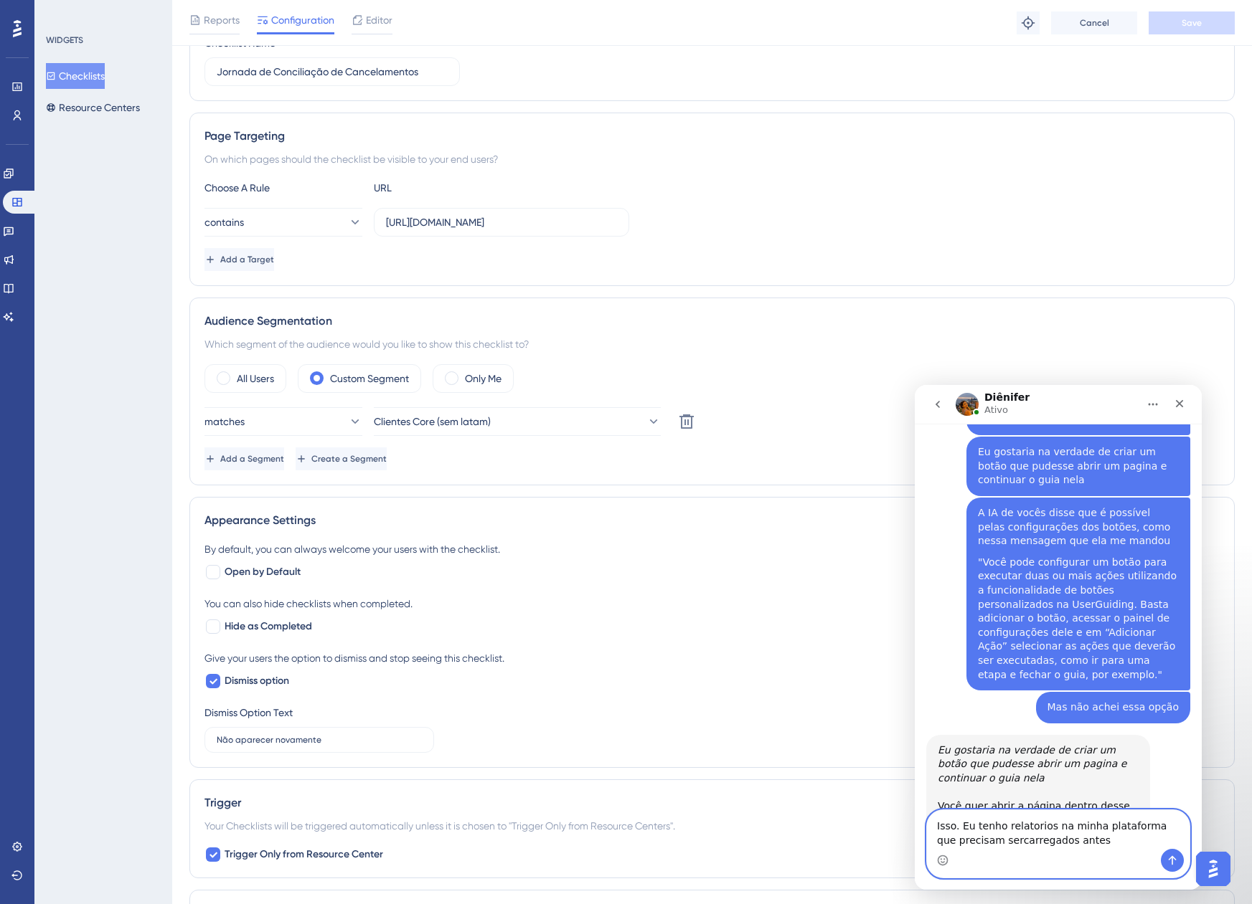
type textarea "Isso. Eu tenho relatorios na minha plataforma que precisam sercarregados antes"
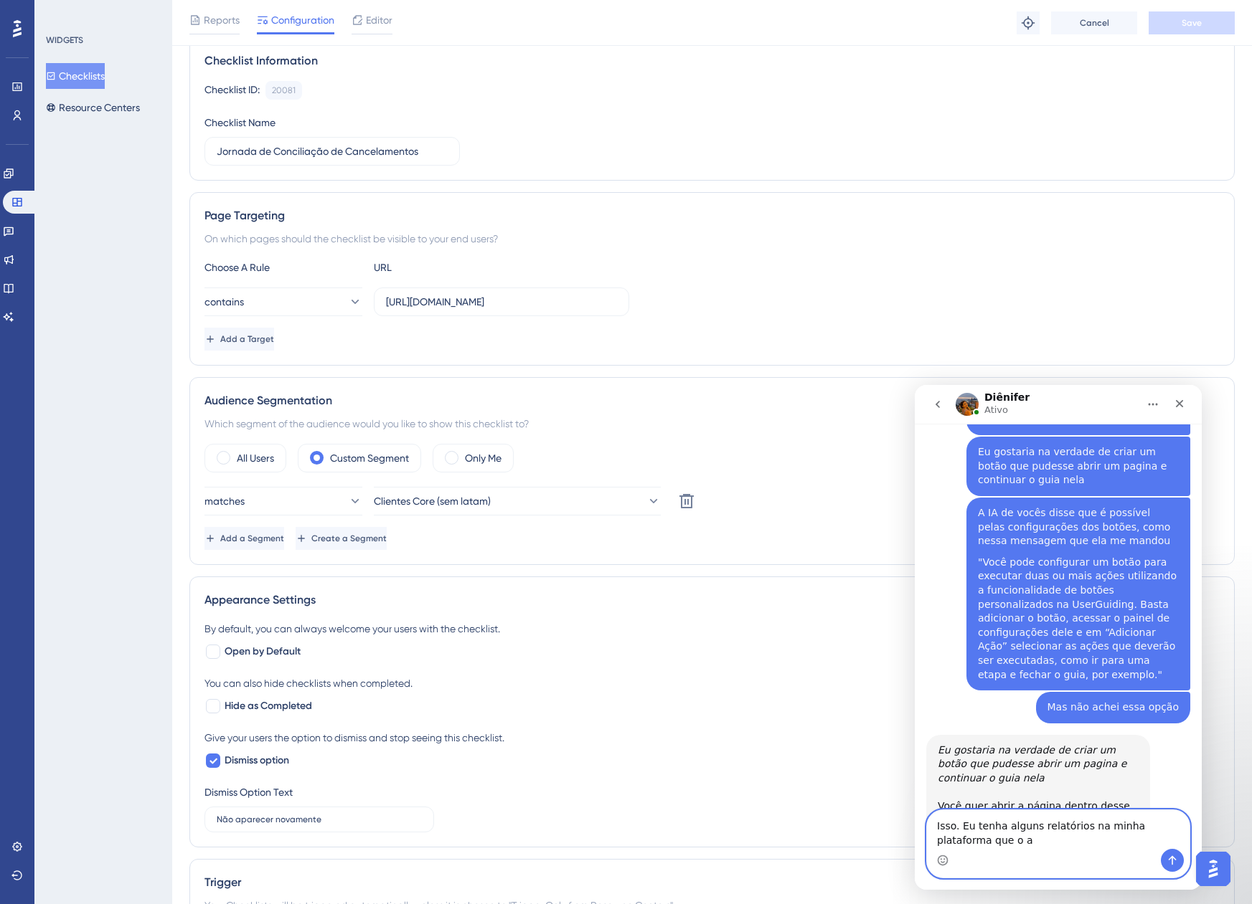
scroll to position [0, 0]
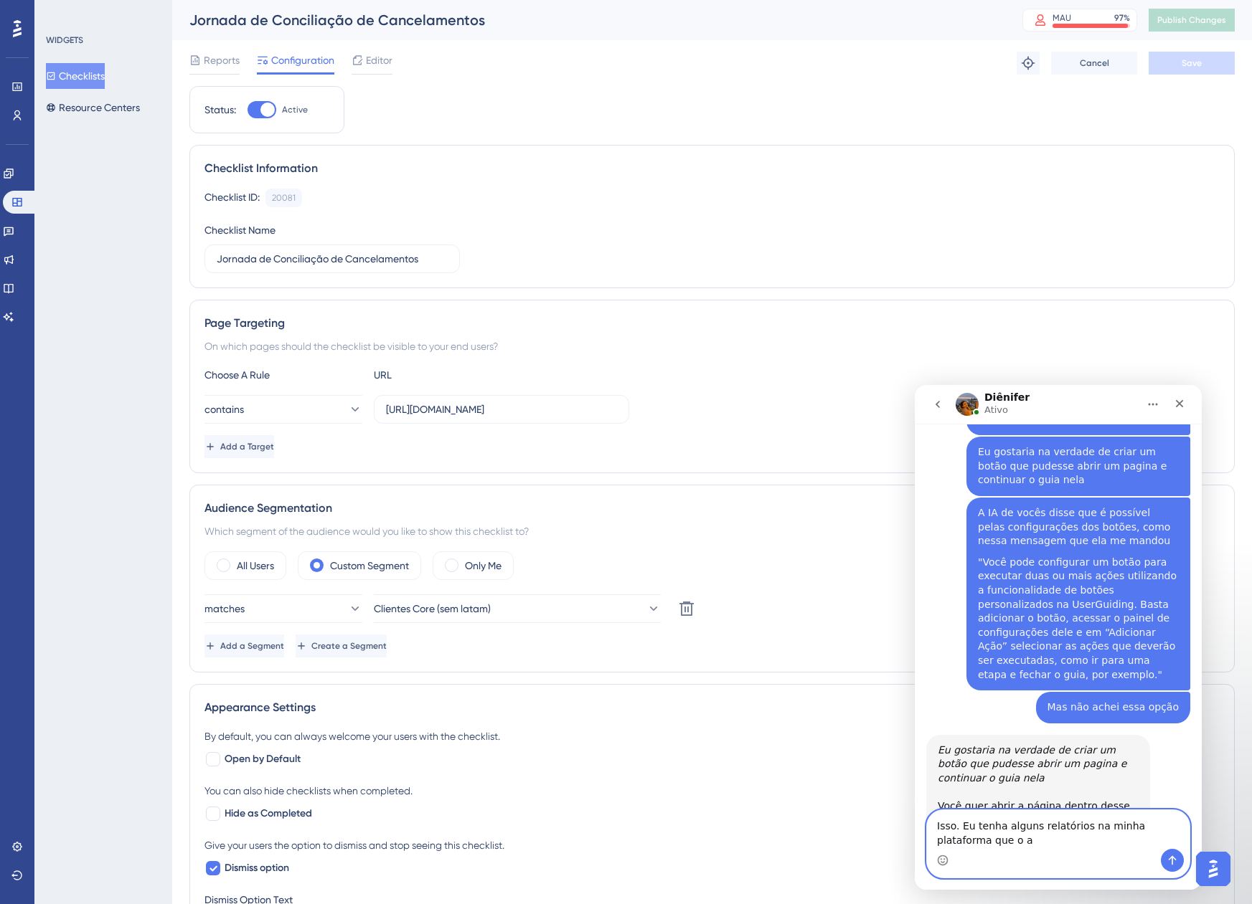
click at [986, 837] on textarea "Isso. Eu tenha alguns relatórios na minha plataforma que o a" at bounding box center [1058, 830] width 263 height 39
drag, startPoint x: 1151, startPoint y: 838, endPoint x: 971, endPoint y: 846, distance: 179.5
click at [971, 846] on textarea "Isso. Eu tenha alguns relatórios na minha plataforma que o URL de gatilho não f…" at bounding box center [1058, 822] width 263 height 53
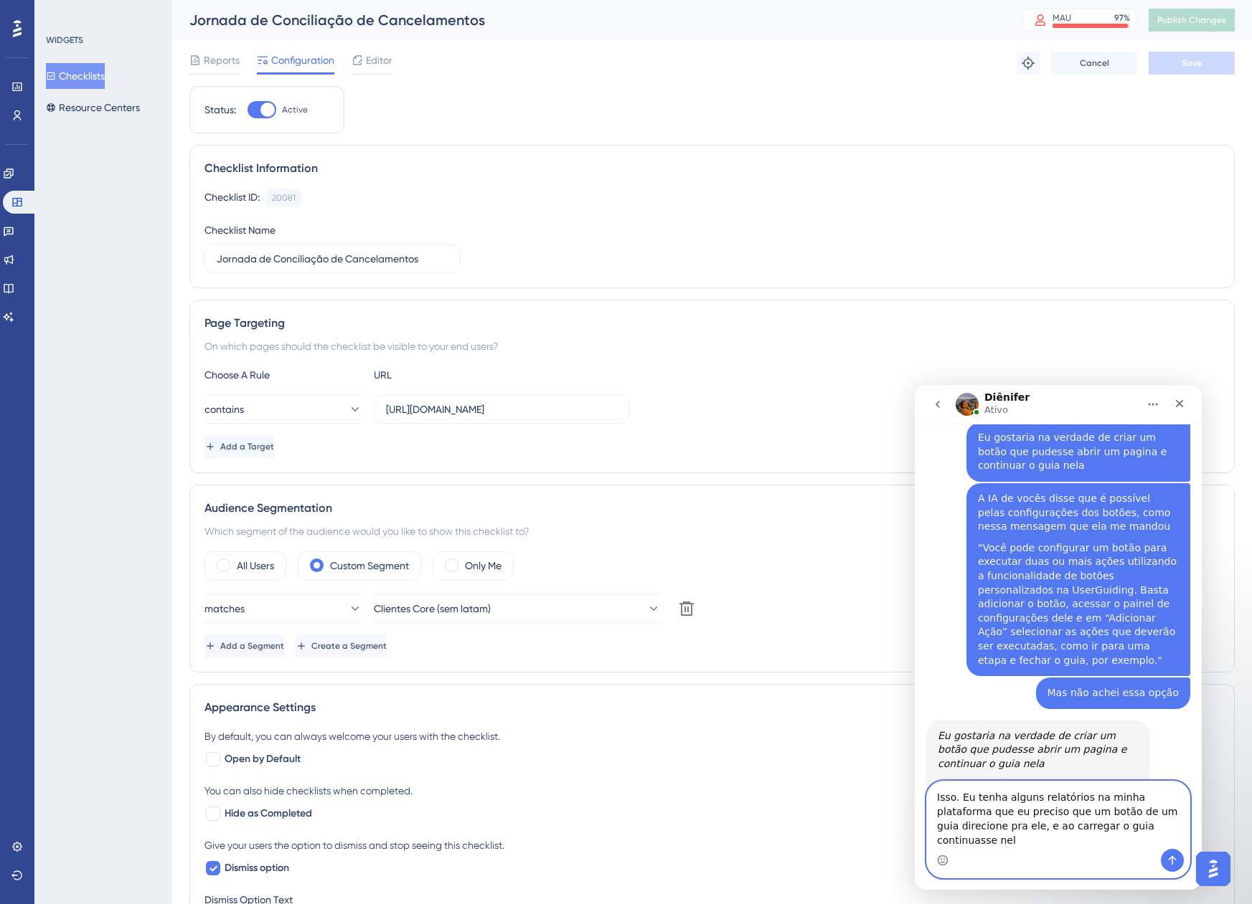
type textarea "Isso. Eu tenha alguns relatórios na minha plataforma que eu preciso que um botã…"
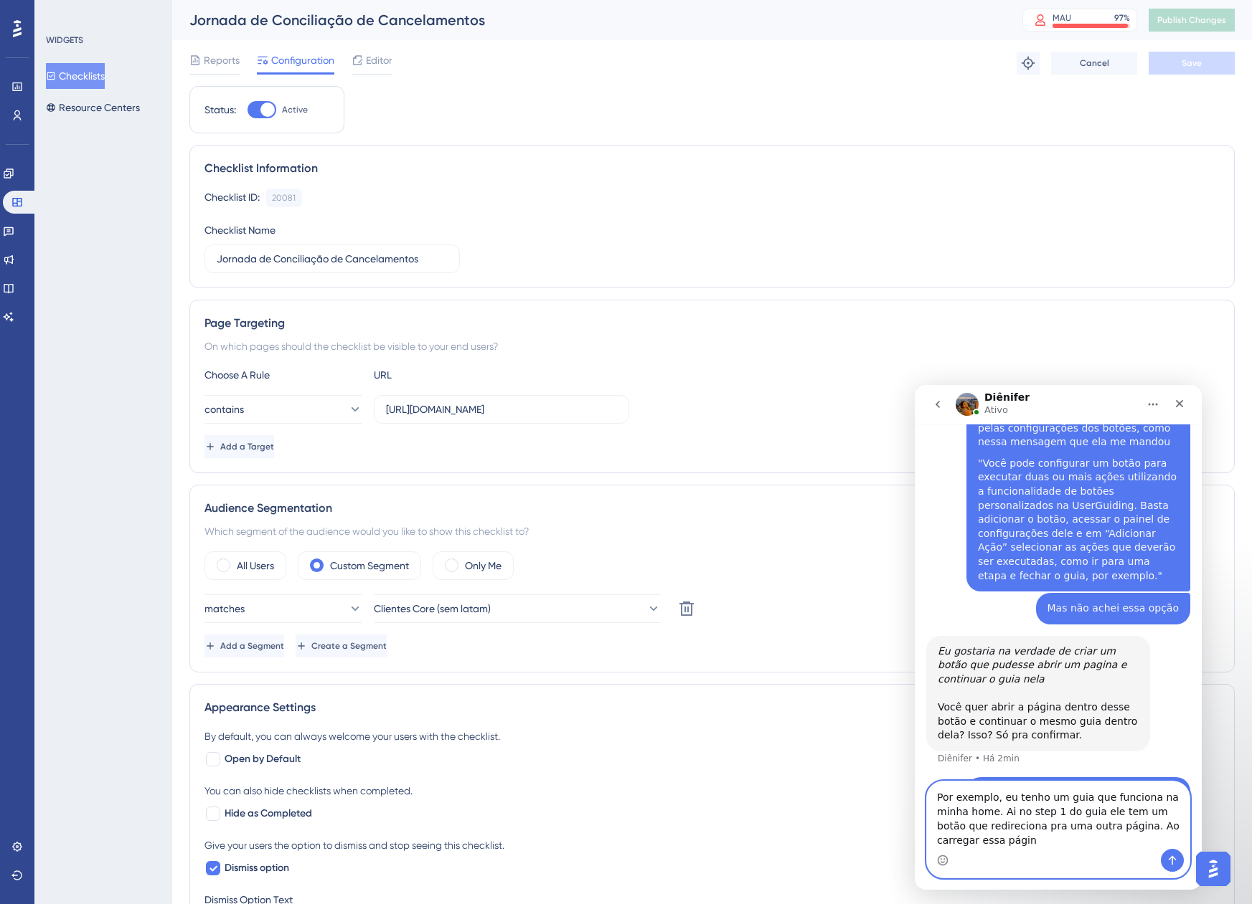
scroll to position [834, 0]
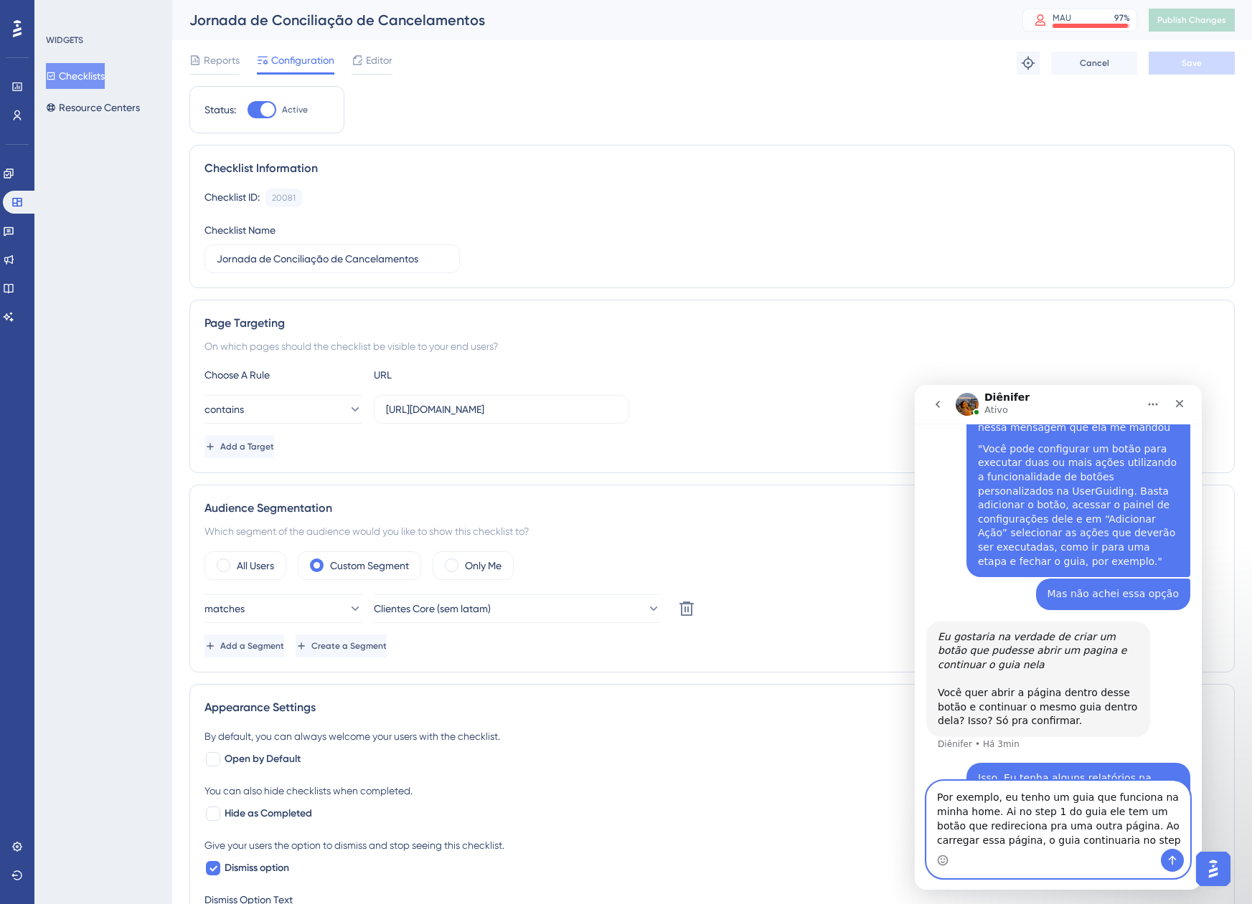
type textarea "Por exemplo, eu tenho um guia que funciona na minha home. Ai no step 1 do guia …"
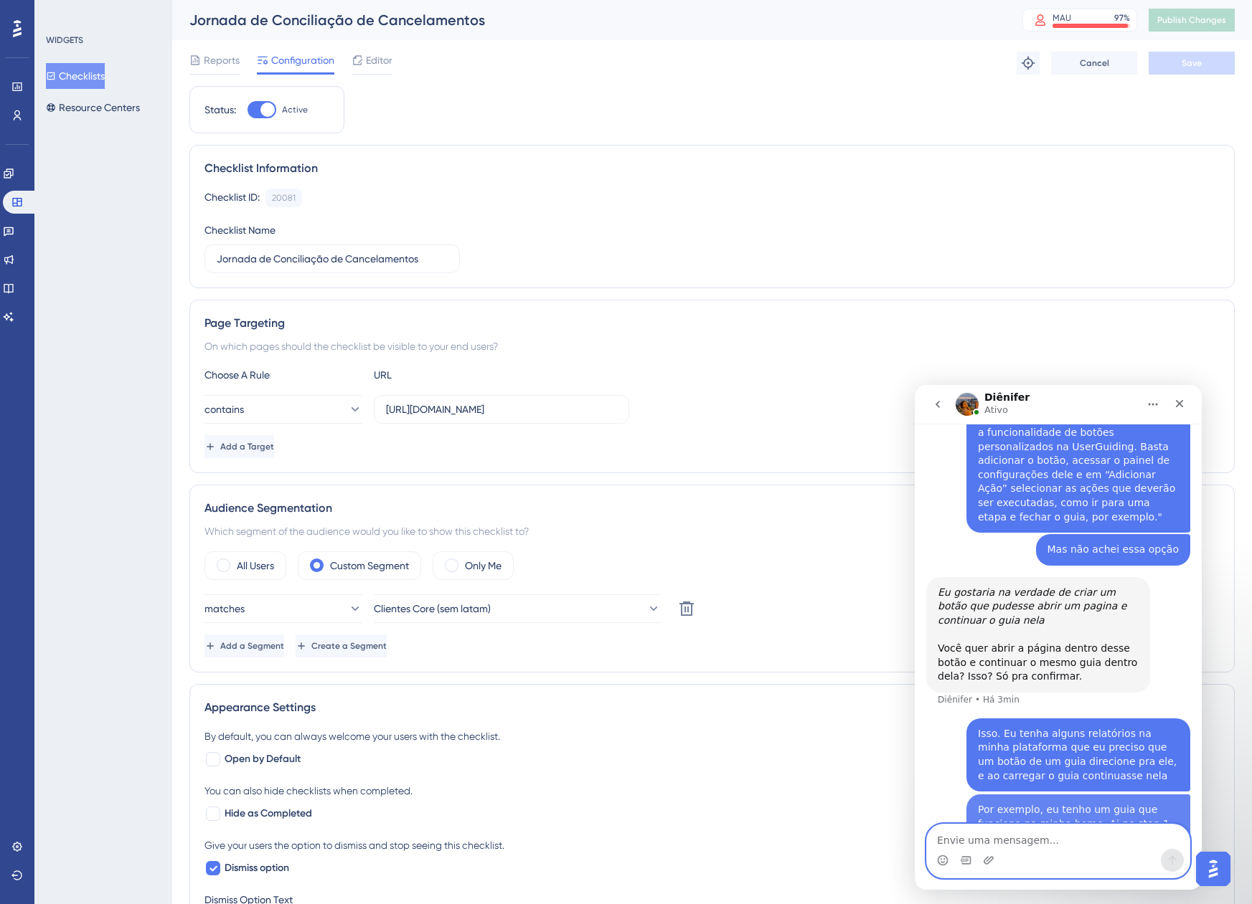
scroll to position [880, 0]
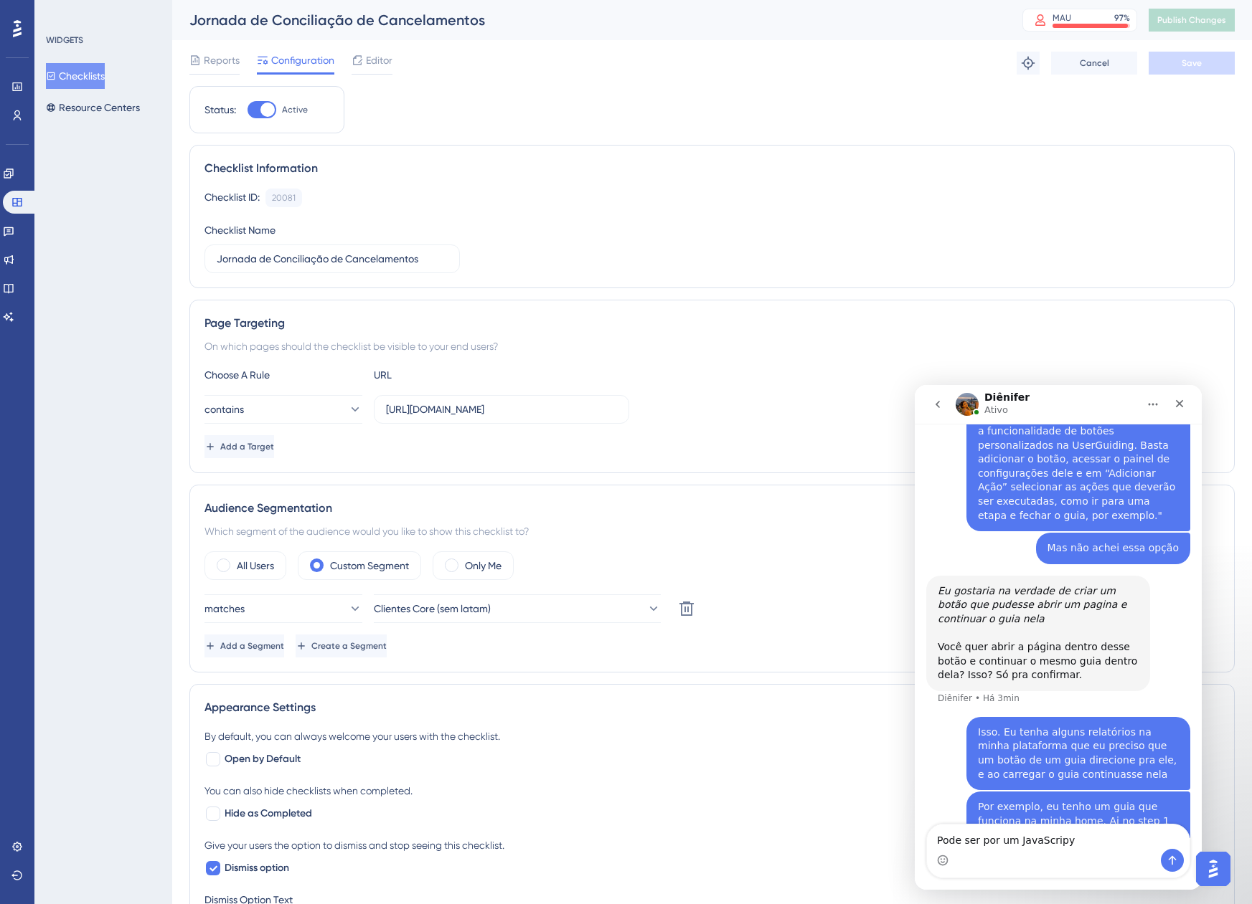
click at [1117, 630] on div "Eu gostaria na verdade de criar um botão que pudesse abrir um pagina e continua…" at bounding box center [1058, 646] width 264 height 141
click at [1099, 844] on textarea "Pode ser por um JavaScripy" at bounding box center [1058, 837] width 263 height 24
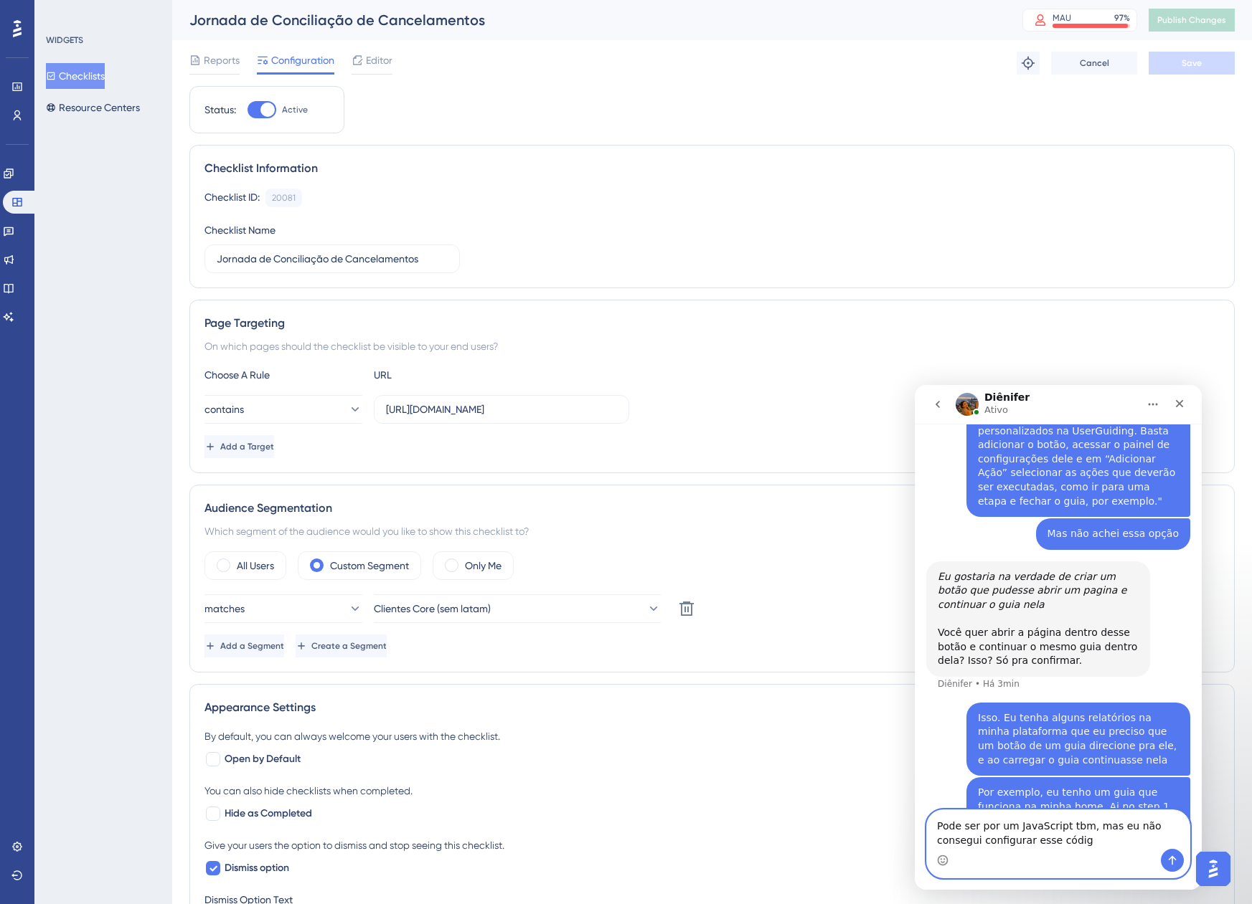
type textarea "Pode ser por um JavaScript tbm, mas eu não consegui configurar esse código"
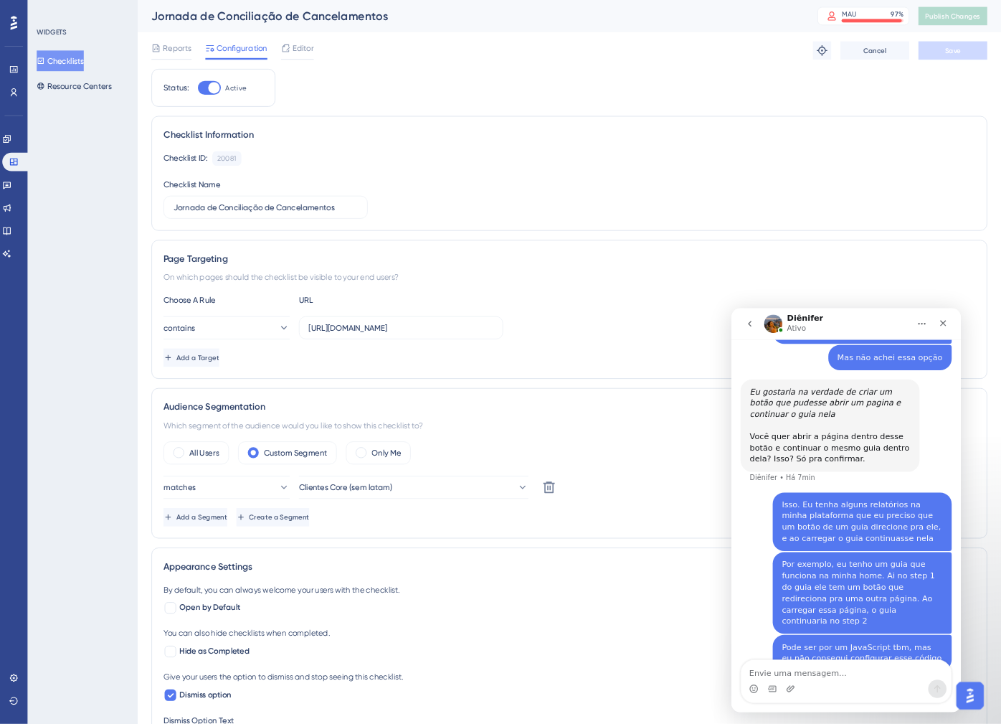
scroll to position [927, 0]
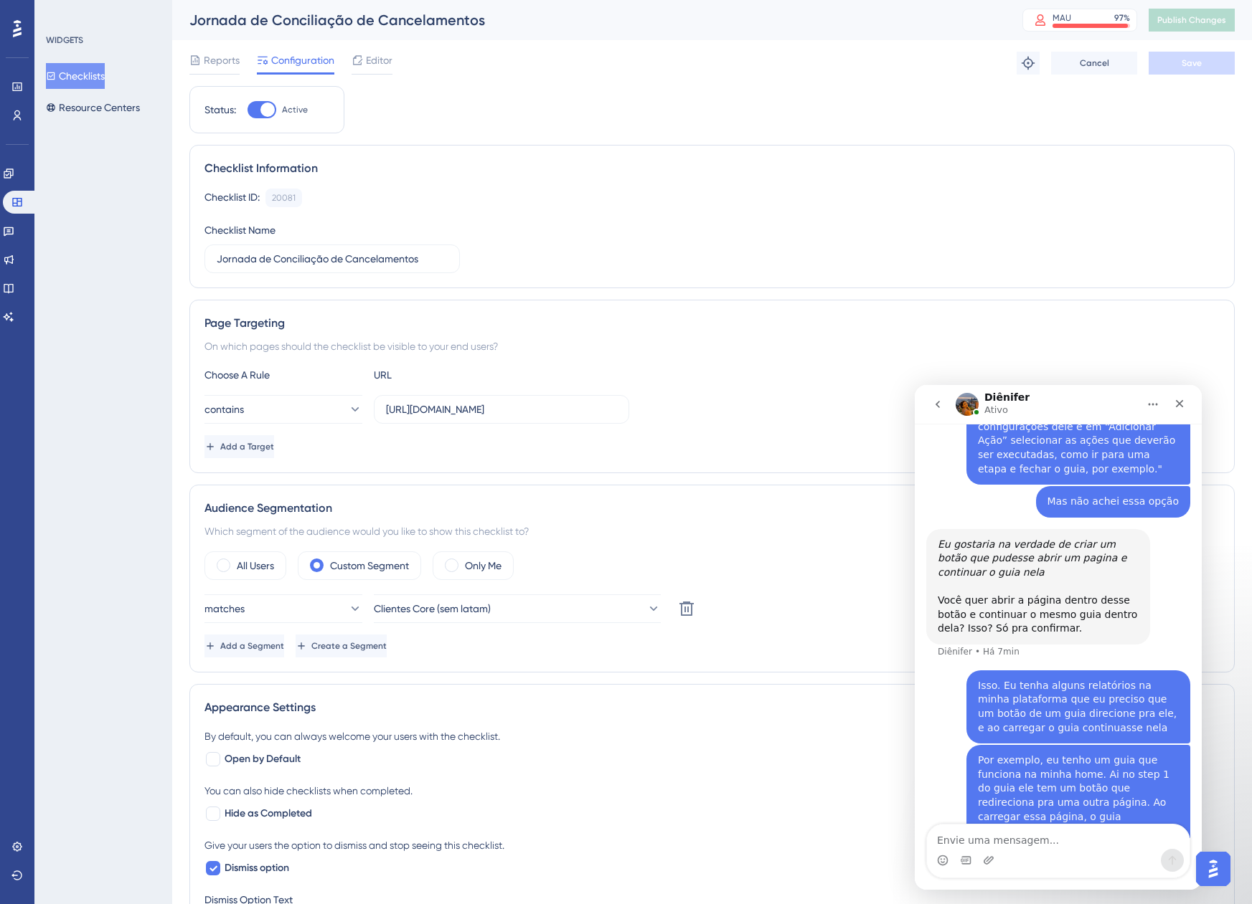
click at [968, 407] on img "Messenger da Intercom" at bounding box center [966, 404] width 23 height 23
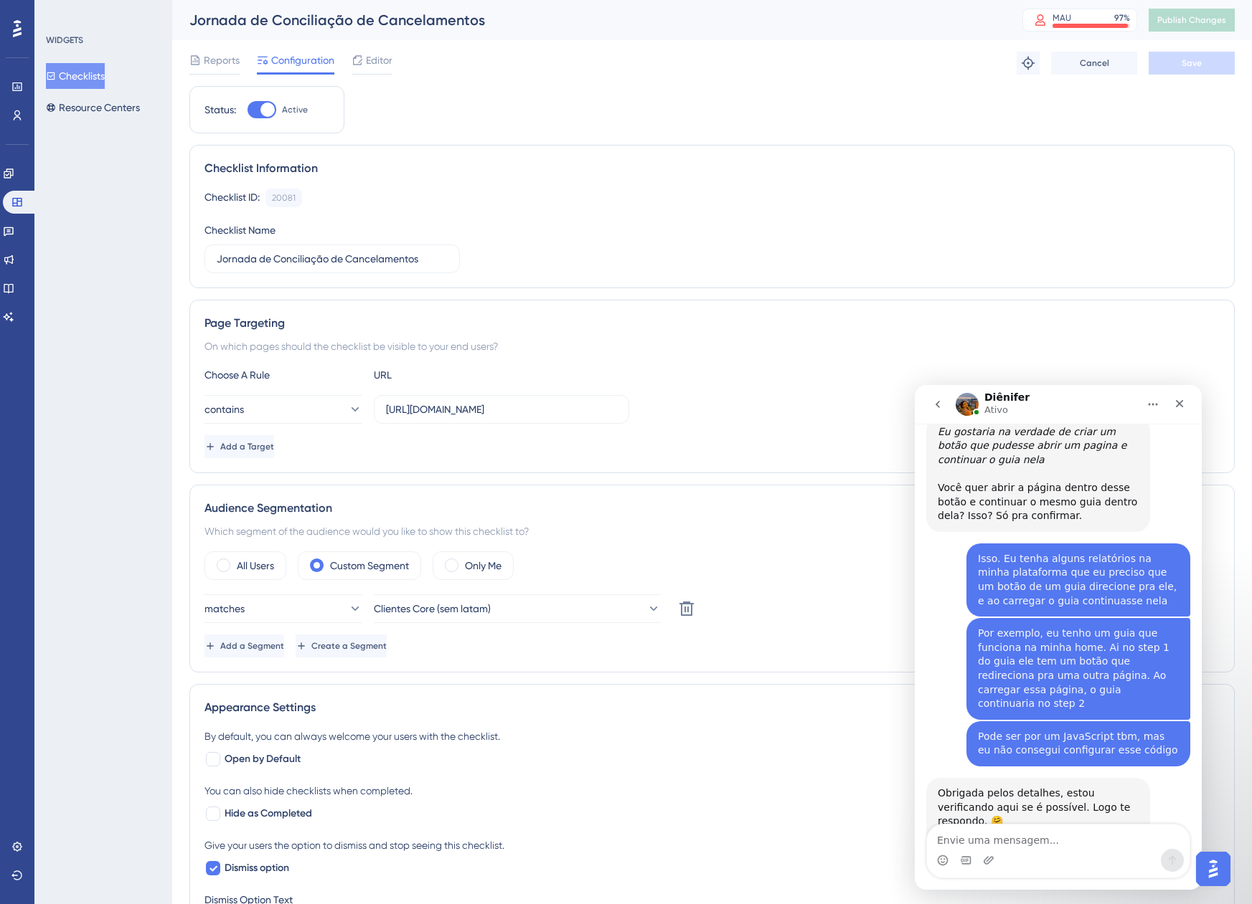
scroll to position [1059, 0]
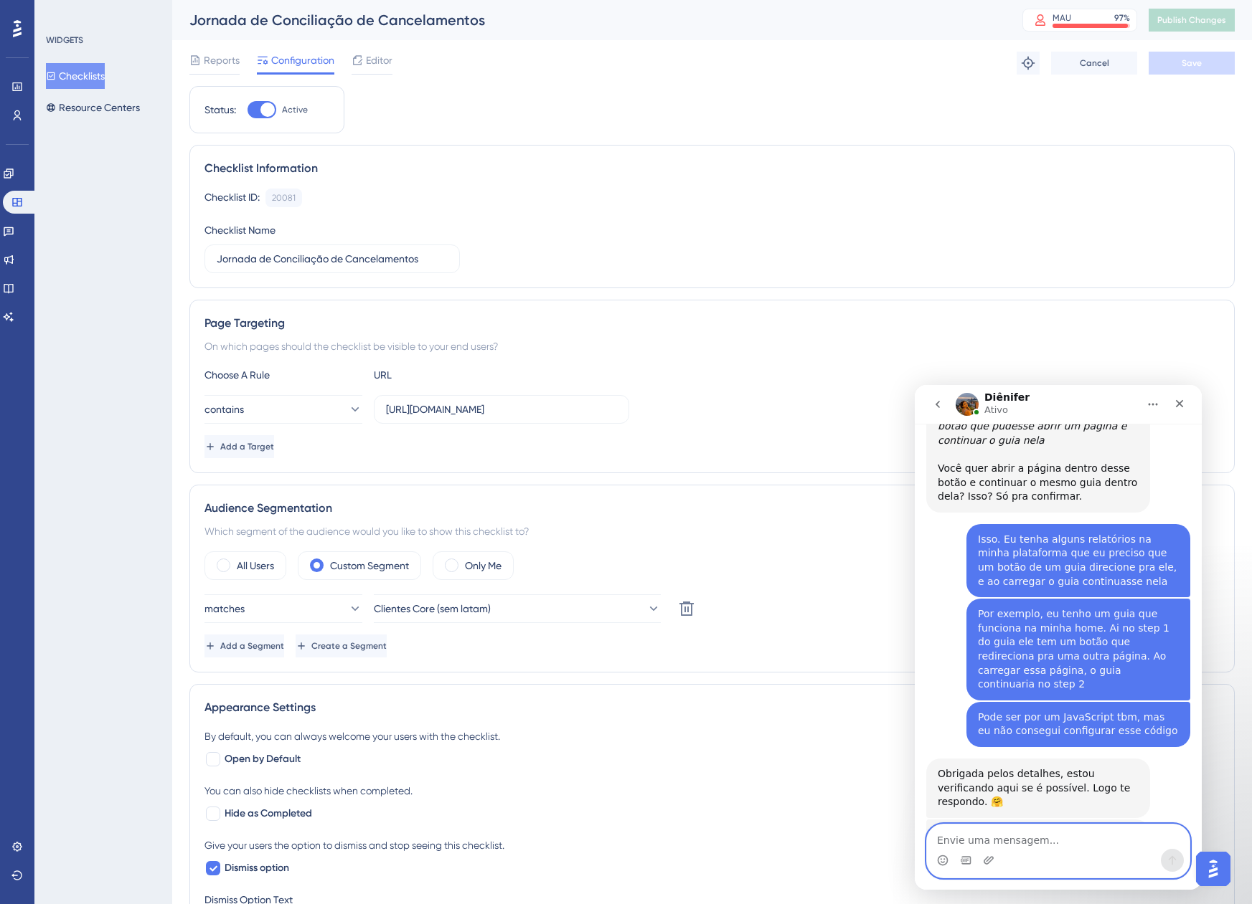
drag, startPoint x: 1823, startPoint y: 1215, endPoint x: 988, endPoint y: 830, distance: 919.5
click at [986, 830] on textarea "Envie uma mensagem..." at bounding box center [1058, 837] width 263 height 24
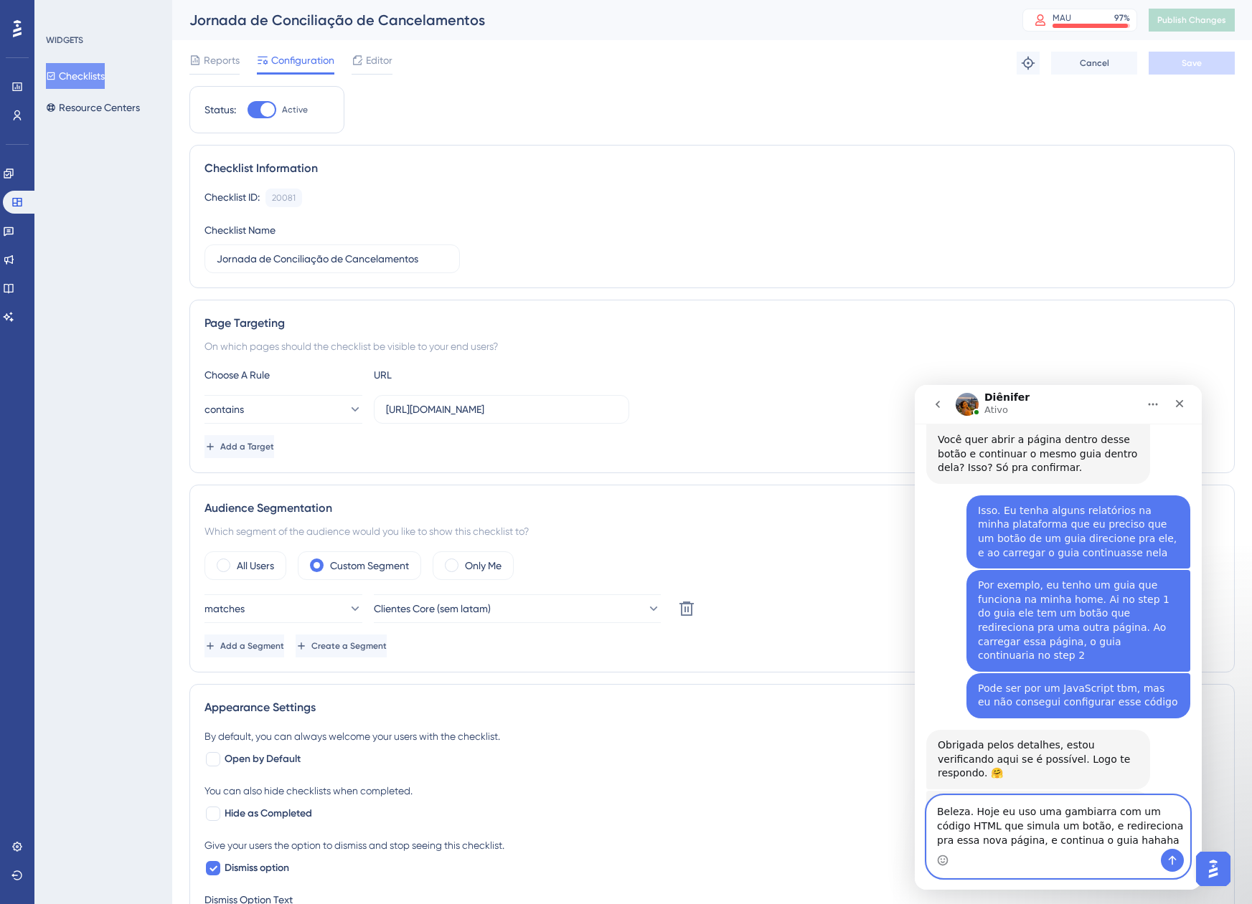
scroll to position [1102, 0]
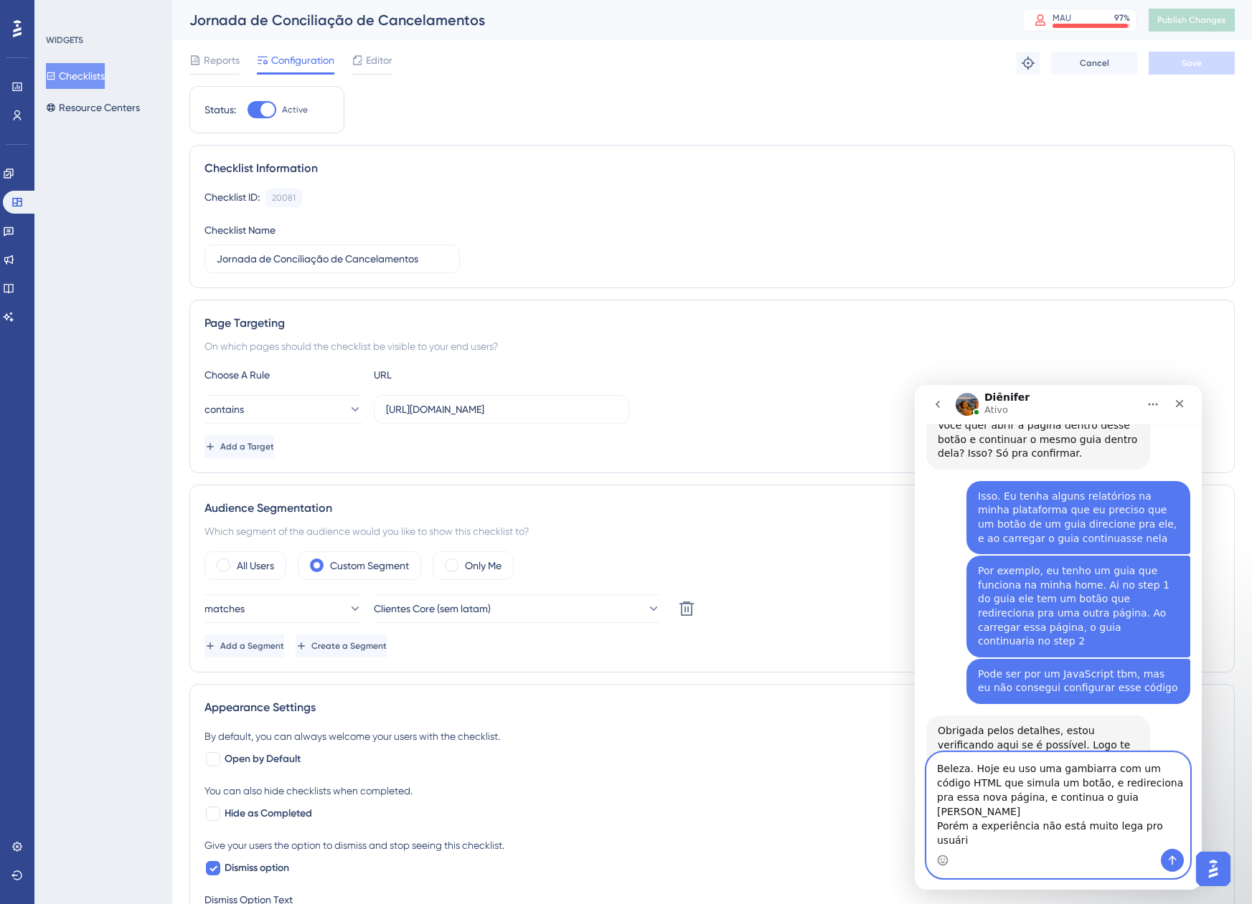
type textarea "Beleza. Hoje eu uso uma gambiarra com um código HTML que simula um botão, e red…"
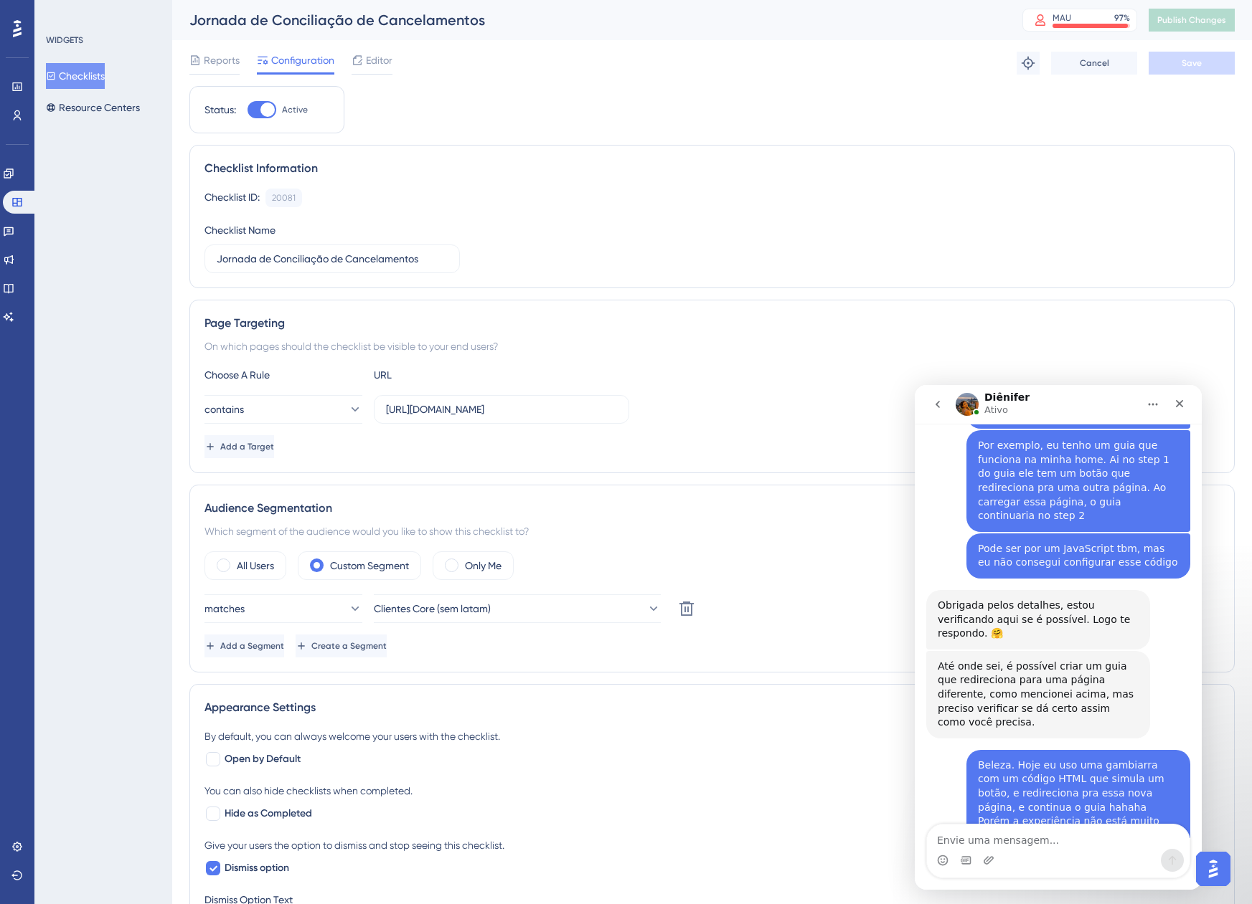
scroll to position [1229, 0]
click at [1086, 844] on textarea "Envie uma mensagem..." at bounding box center [1058, 837] width 263 height 24
type textarea "Boa, valeu!"
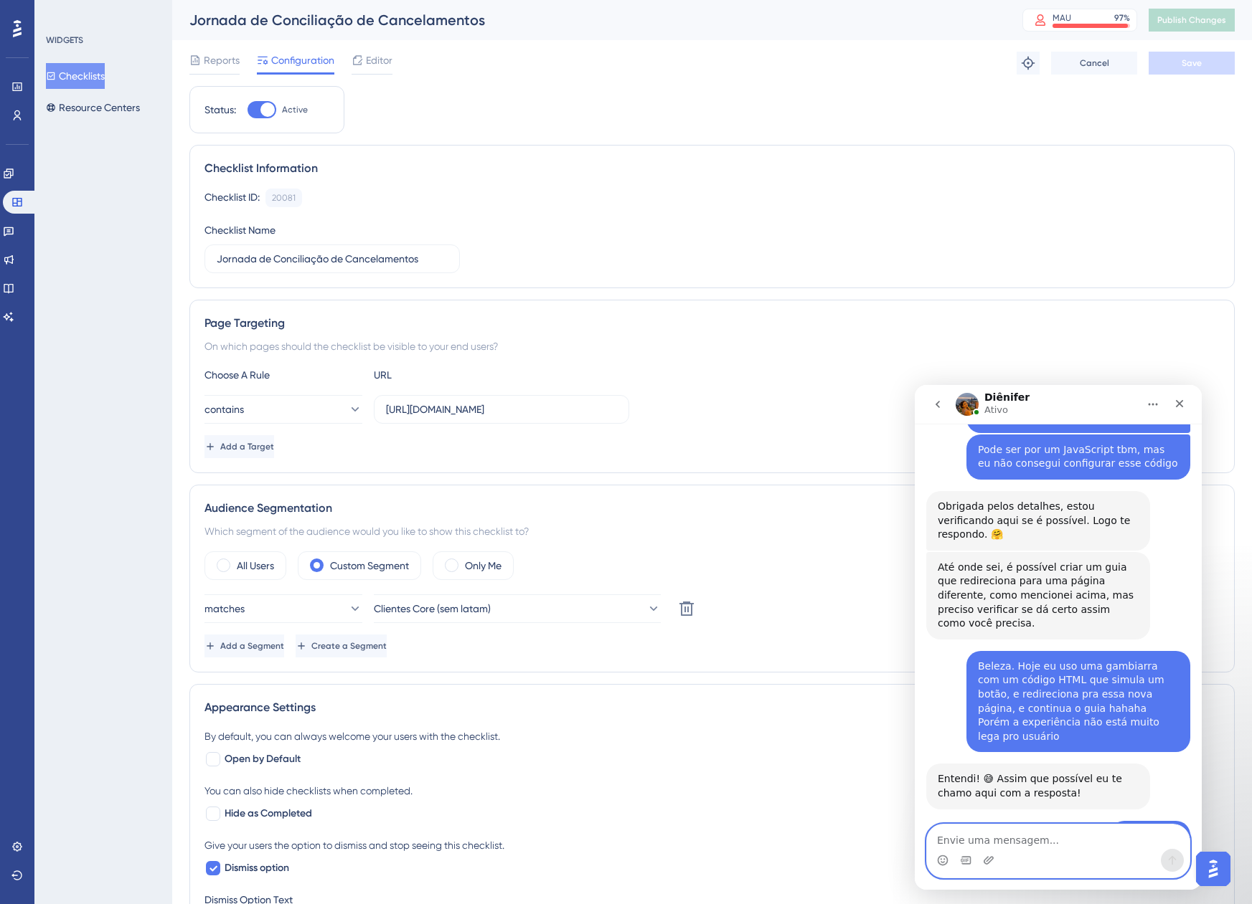
scroll to position [1377, 0]
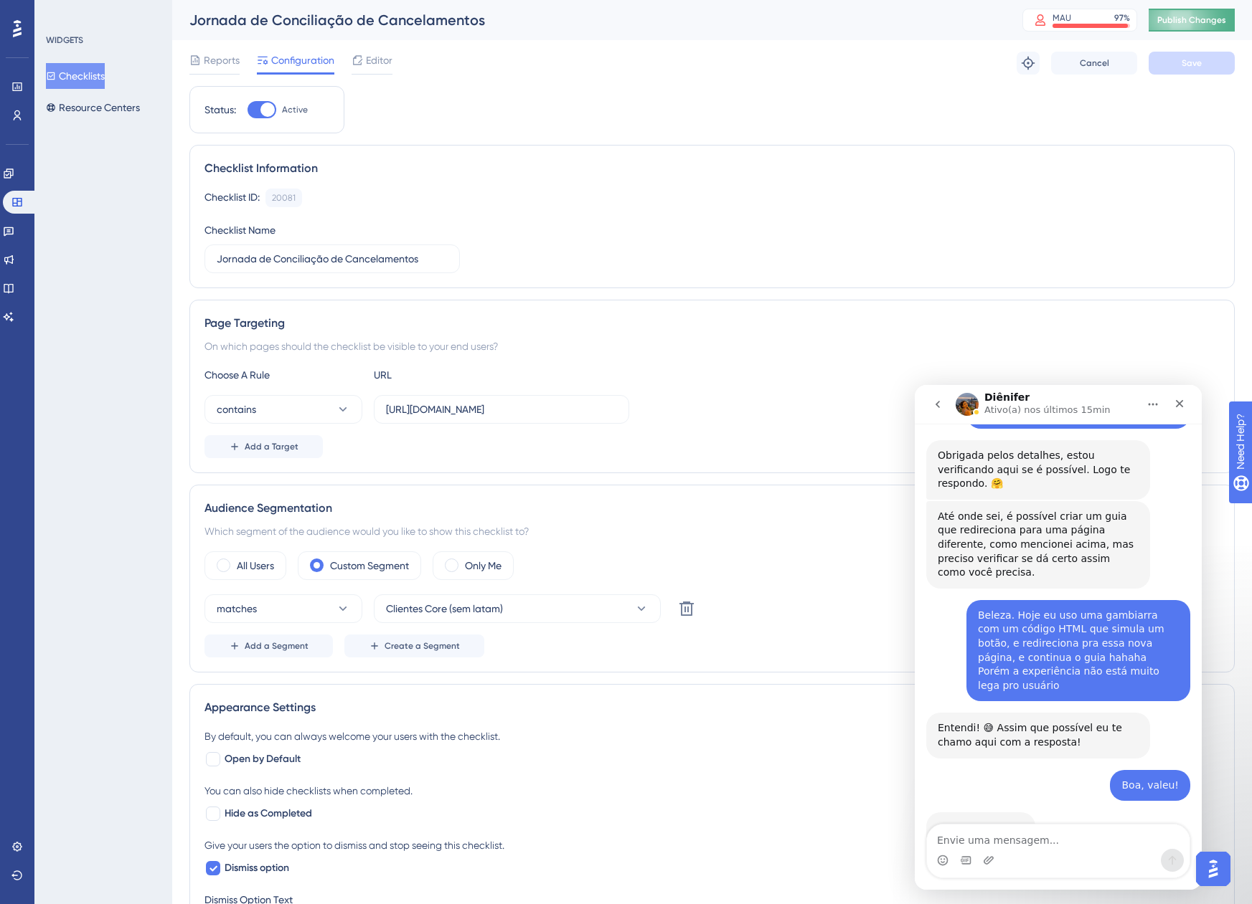
click at [1205, 17] on span "Publish Changes" at bounding box center [1191, 19] width 69 height 11
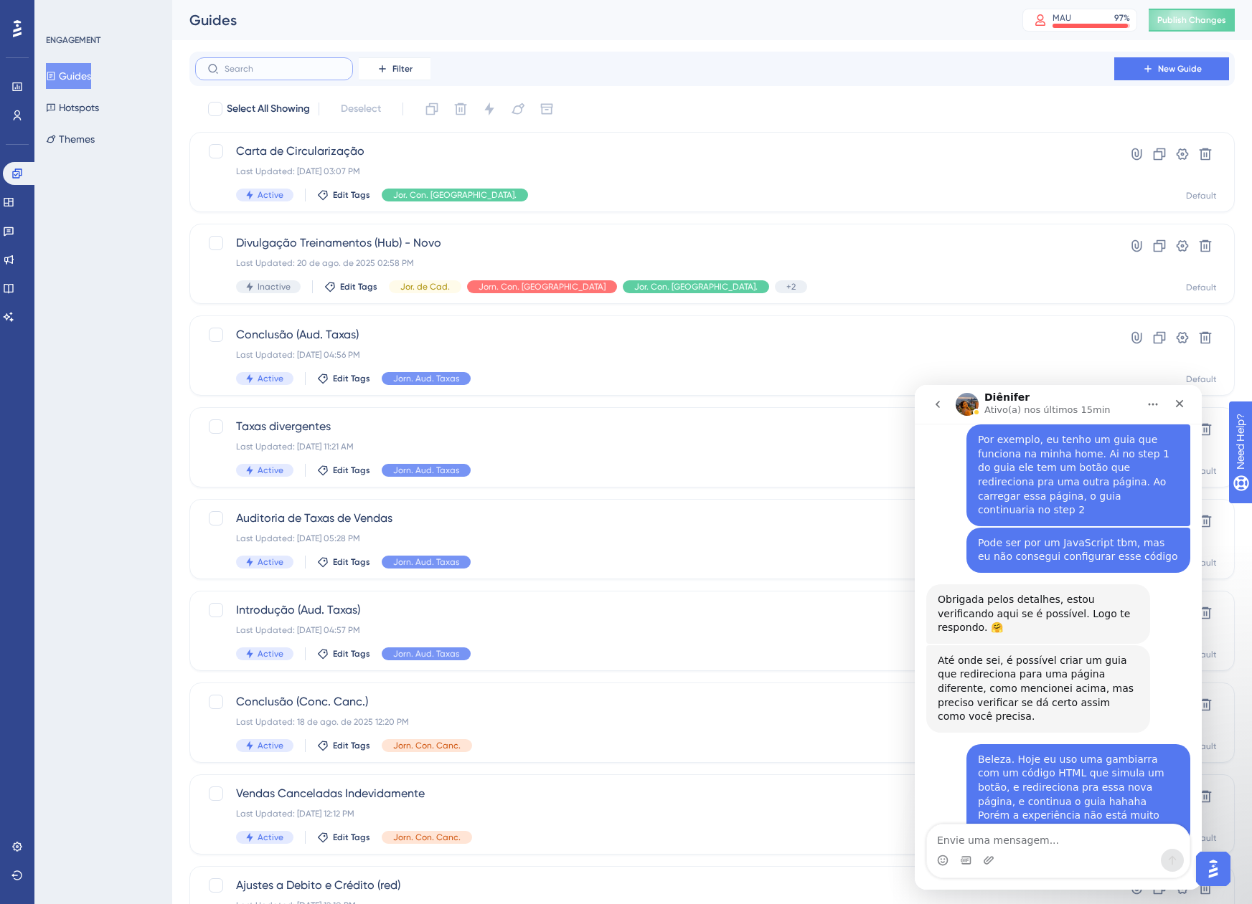
click at [323, 69] on input "text" at bounding box center [283, 69] width 116 height 10
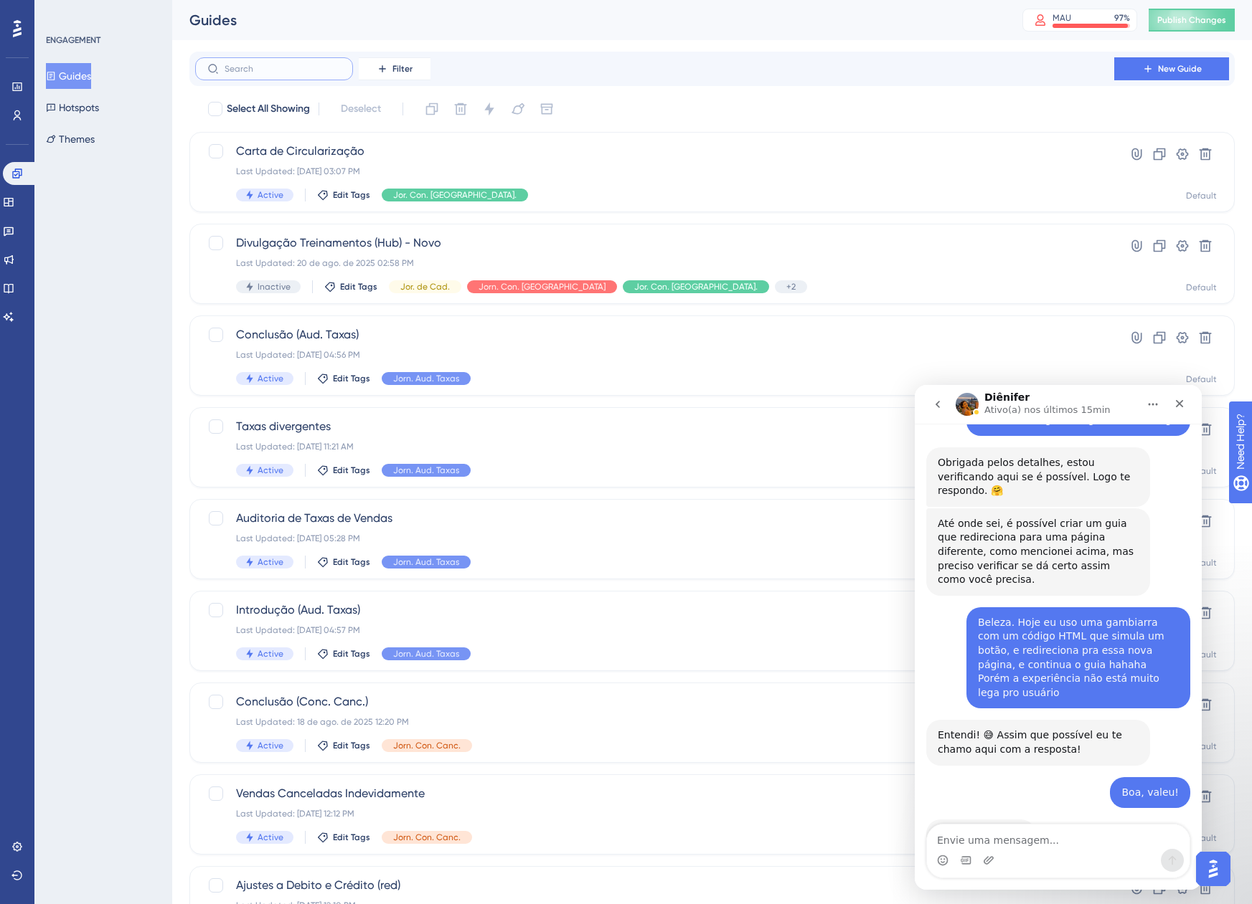
scroll to position [1377, 0]
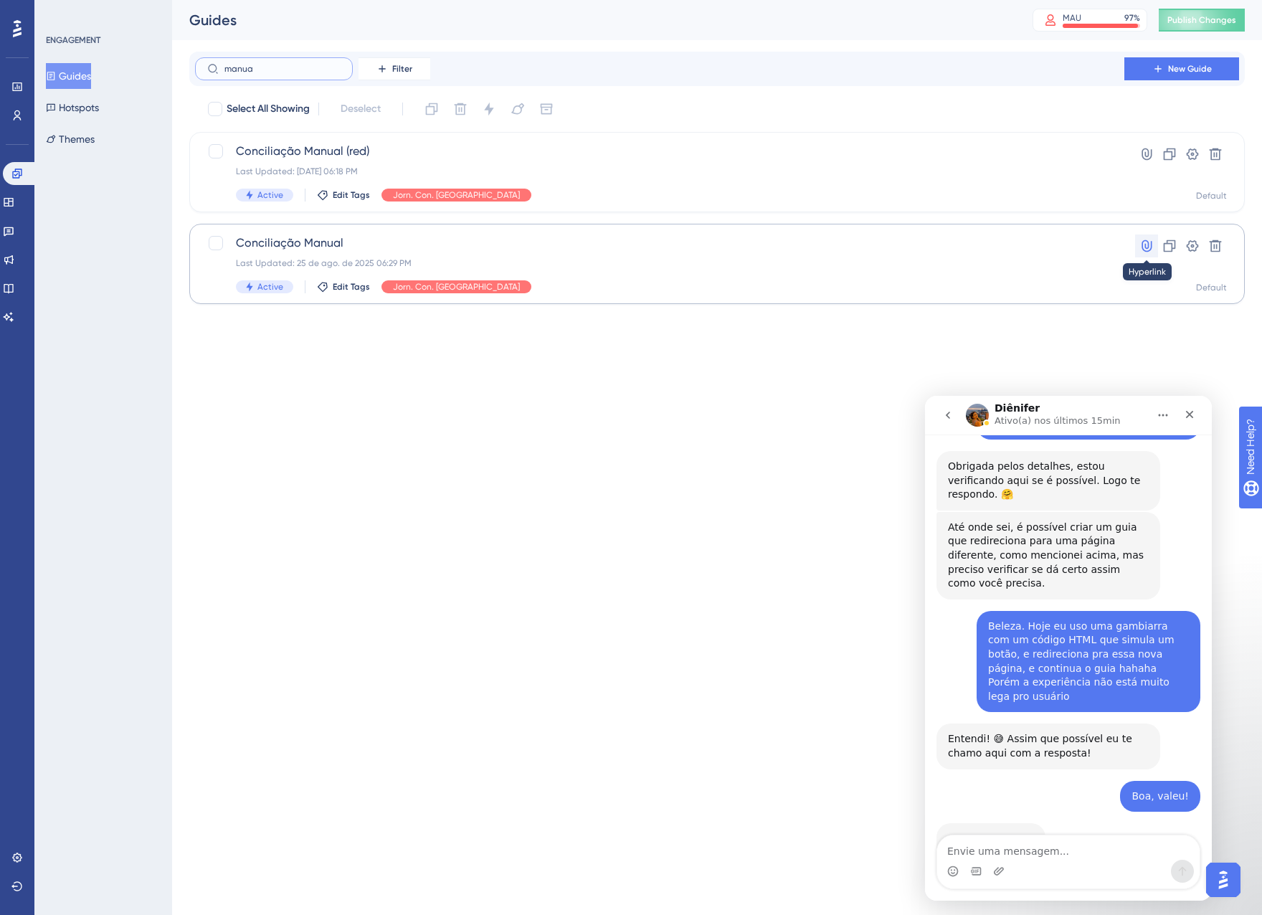
type input "manua"
click at [1151, 251] on icon at bounding box center [1147, 246] width 14 height 14
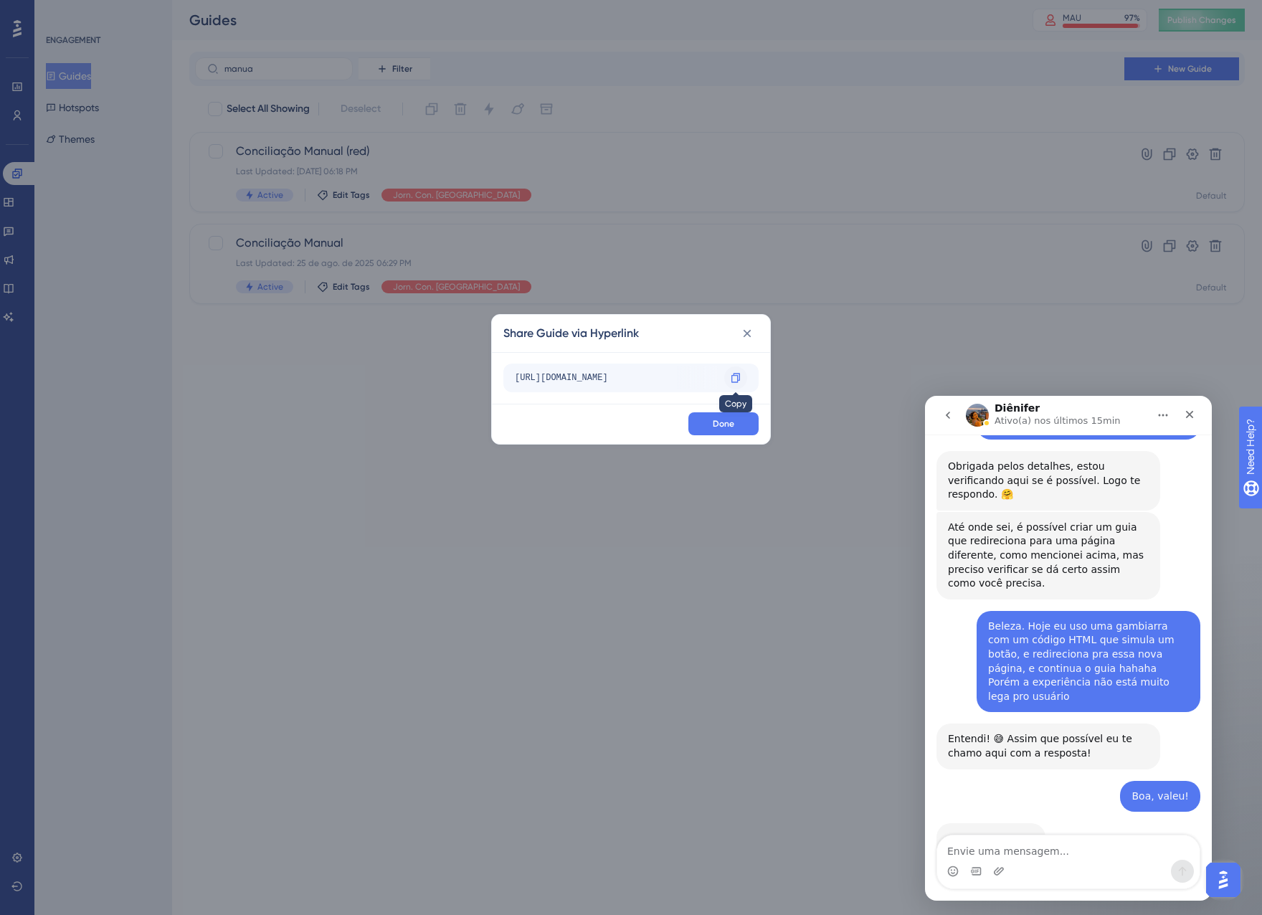
click at [742, 374] on div at bounding box center [735, 378] width 23 height 23
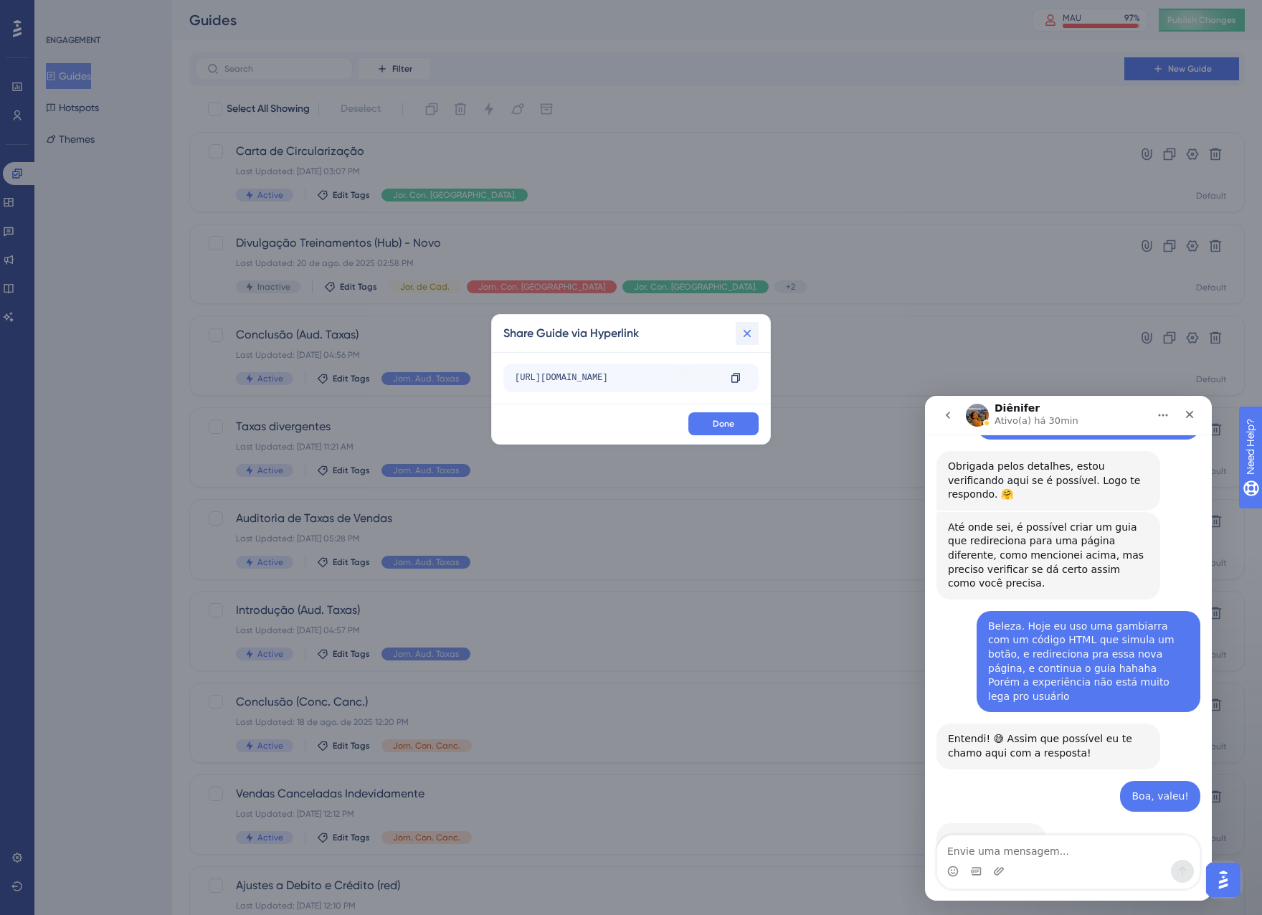
click at [740, 338] on button at bounding box center [747, 333] width 23 height 23
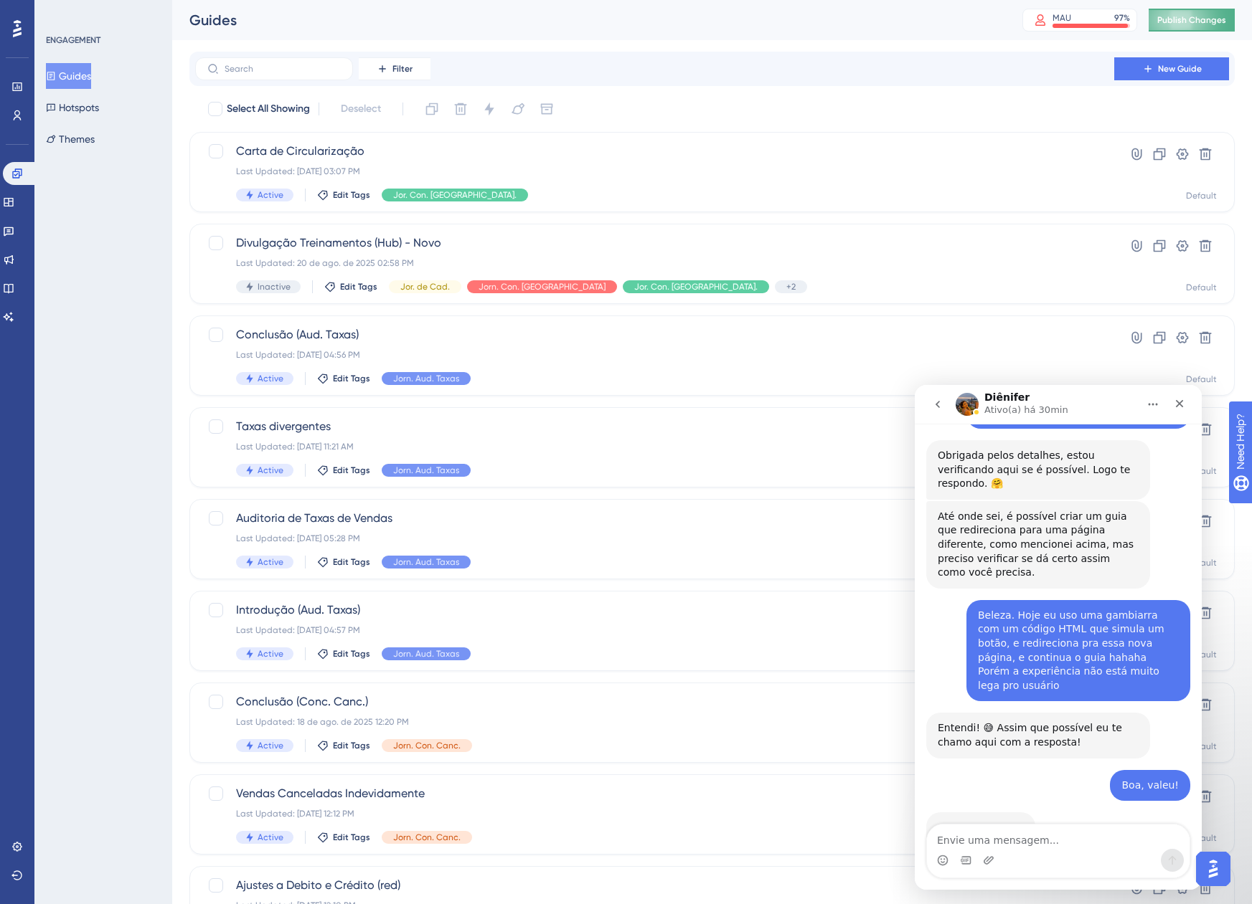
click at [1178, 14] on button "Publish Changes" at bounding box center [1191, 20] width 86 height 23
click at [436, 23] on button at bounding box center [444, 26] width 22 height 23
click at [1197, 14] on span "Publish Changes" at bounding box center [1191, 19] width 69 height 11
click at [1206, 19] on span "Publish Changes" at bounding box center [1191, 19] width 69 height 11
click at [1189, 19] on span "Publish Changes" at bounding box center [1191, 19] width 69 height 11
